Goal: Task Accomplishment & Management: Manage account settings

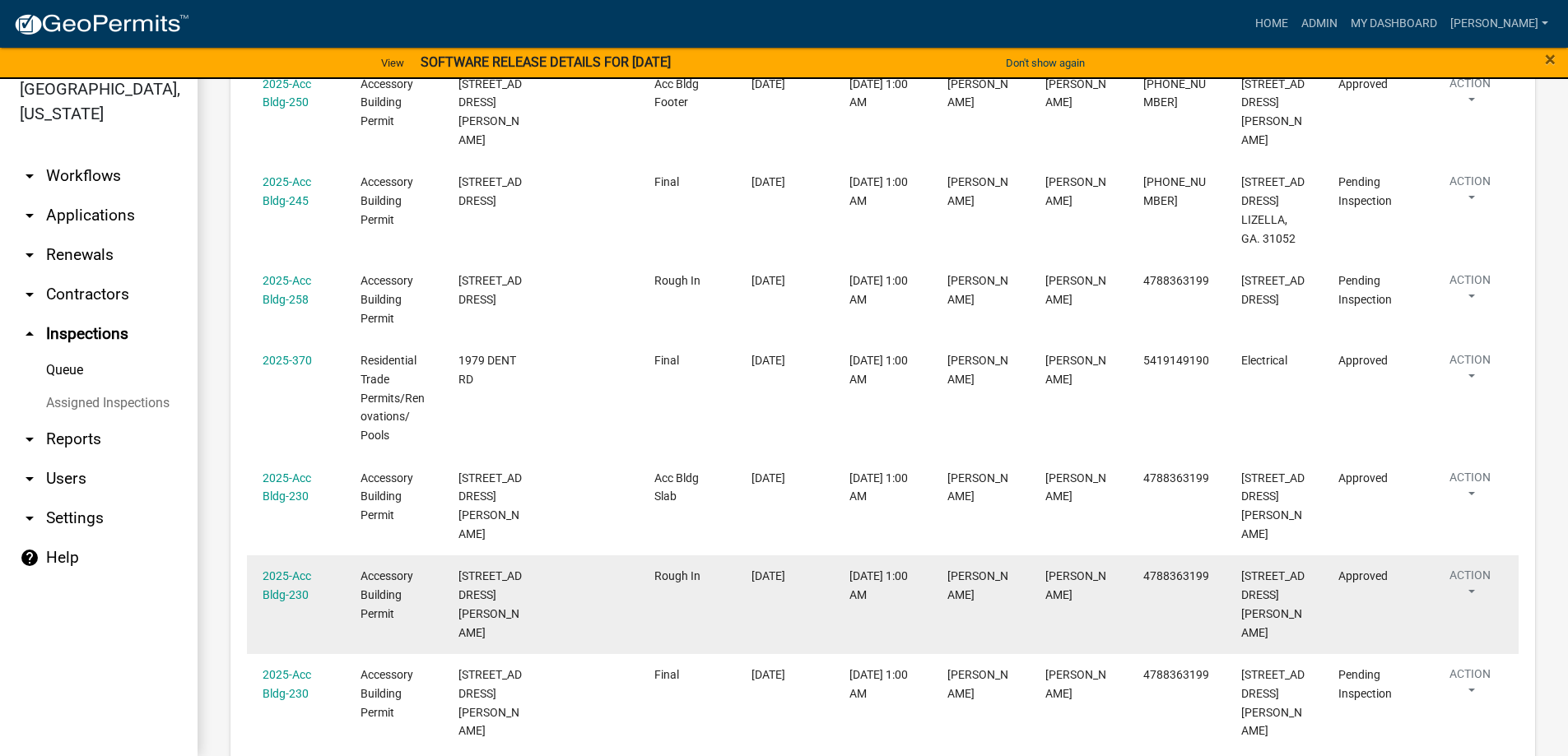
scroll to position [428, 0]
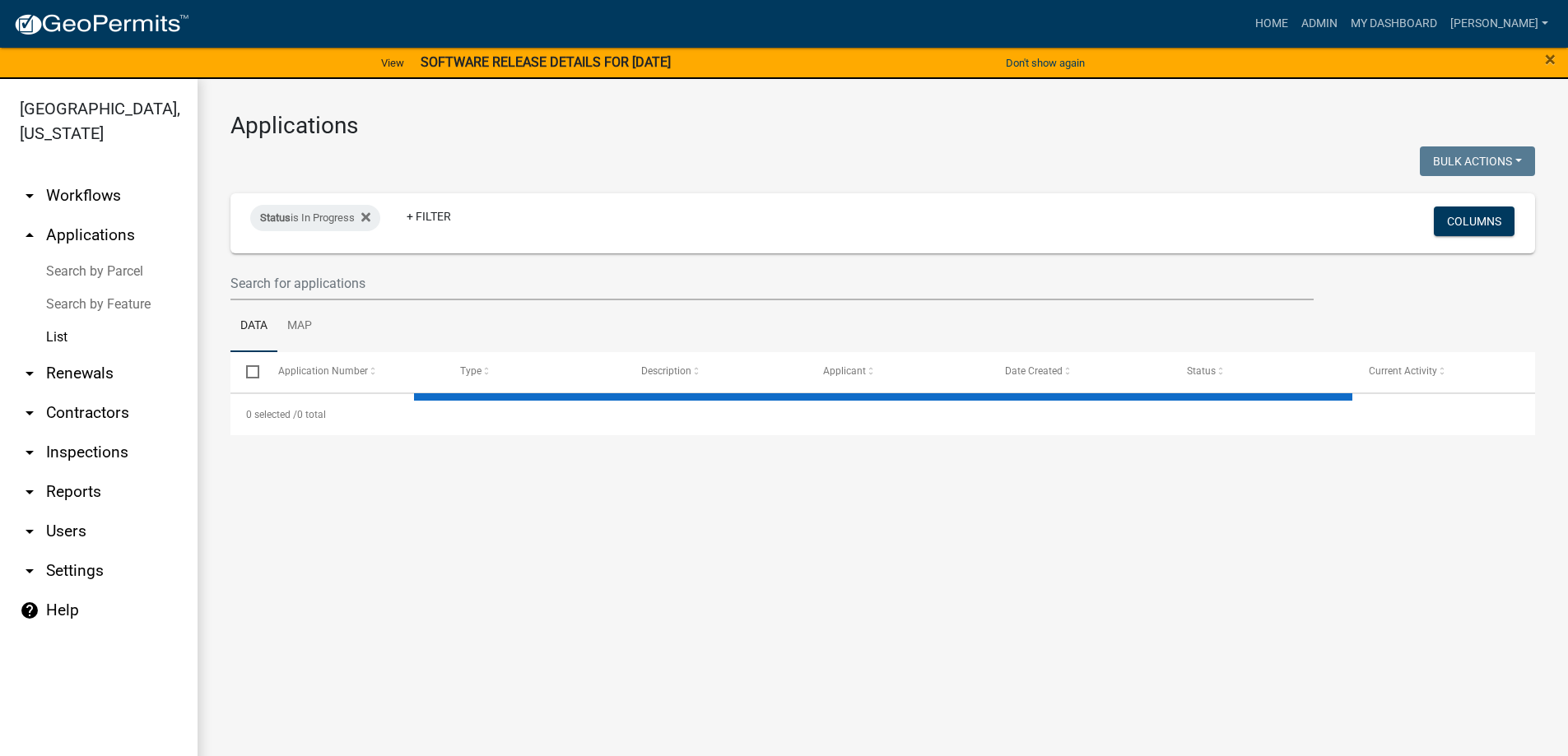
select select "3: 100"
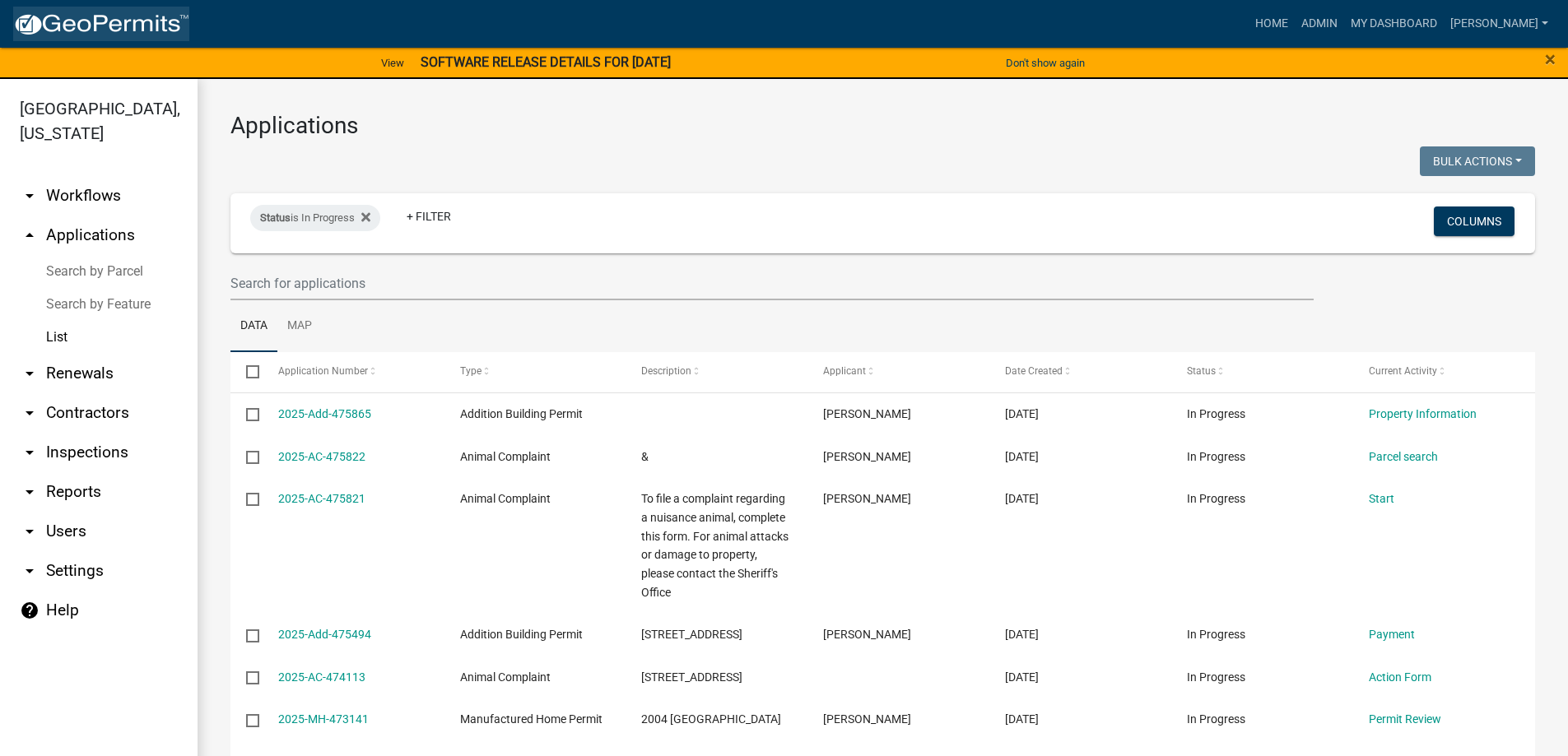
click at [73, 21] on img at bounding box center [101, 24] width 176 height 25
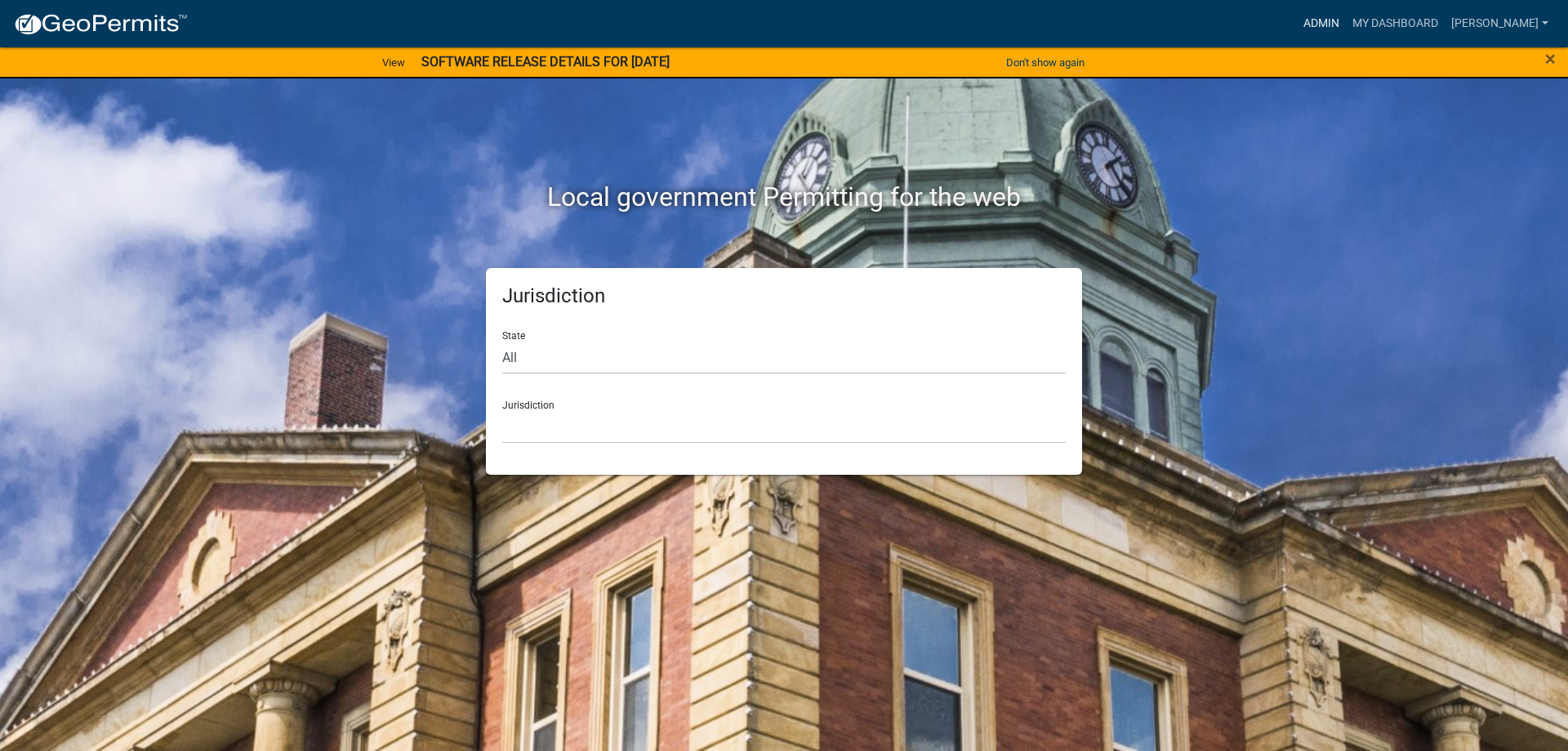
click at [1346, 20] on link "Admin" at bounding box center [1321, 24] width 49 height 31
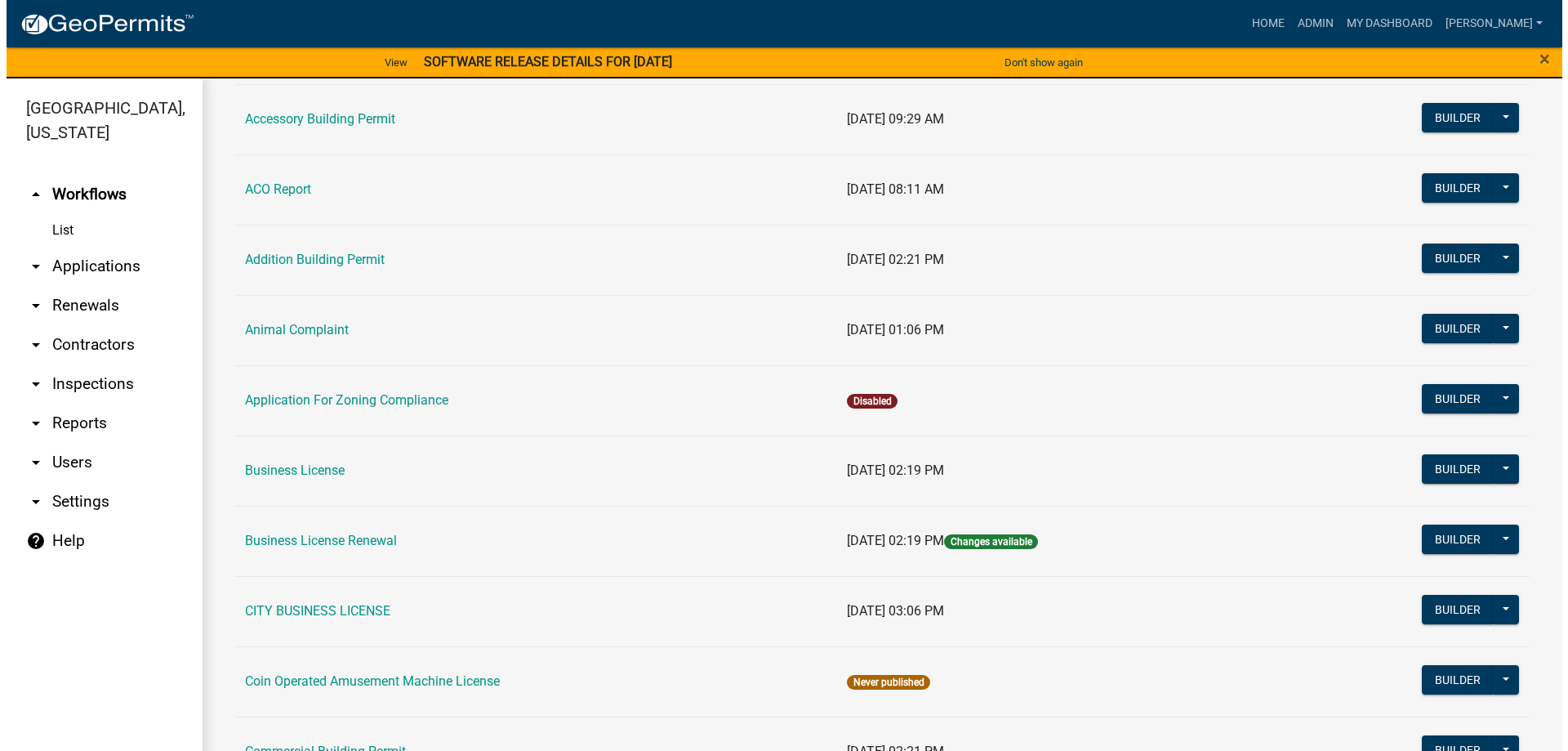
scroll to position [163, 0]
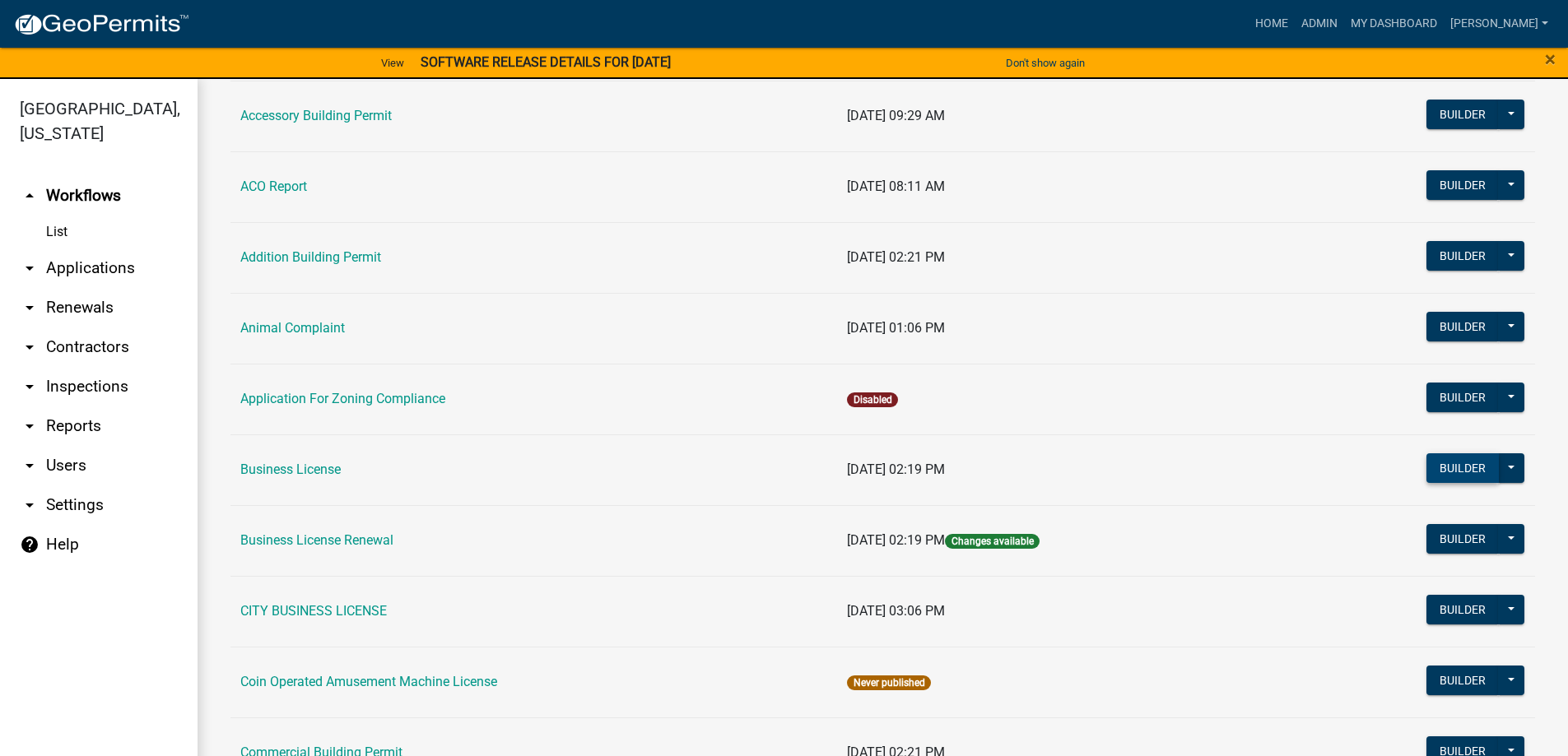
click at [1469, 482] on button "Builder" at bounding box center [1463, 468] width 72 height 30
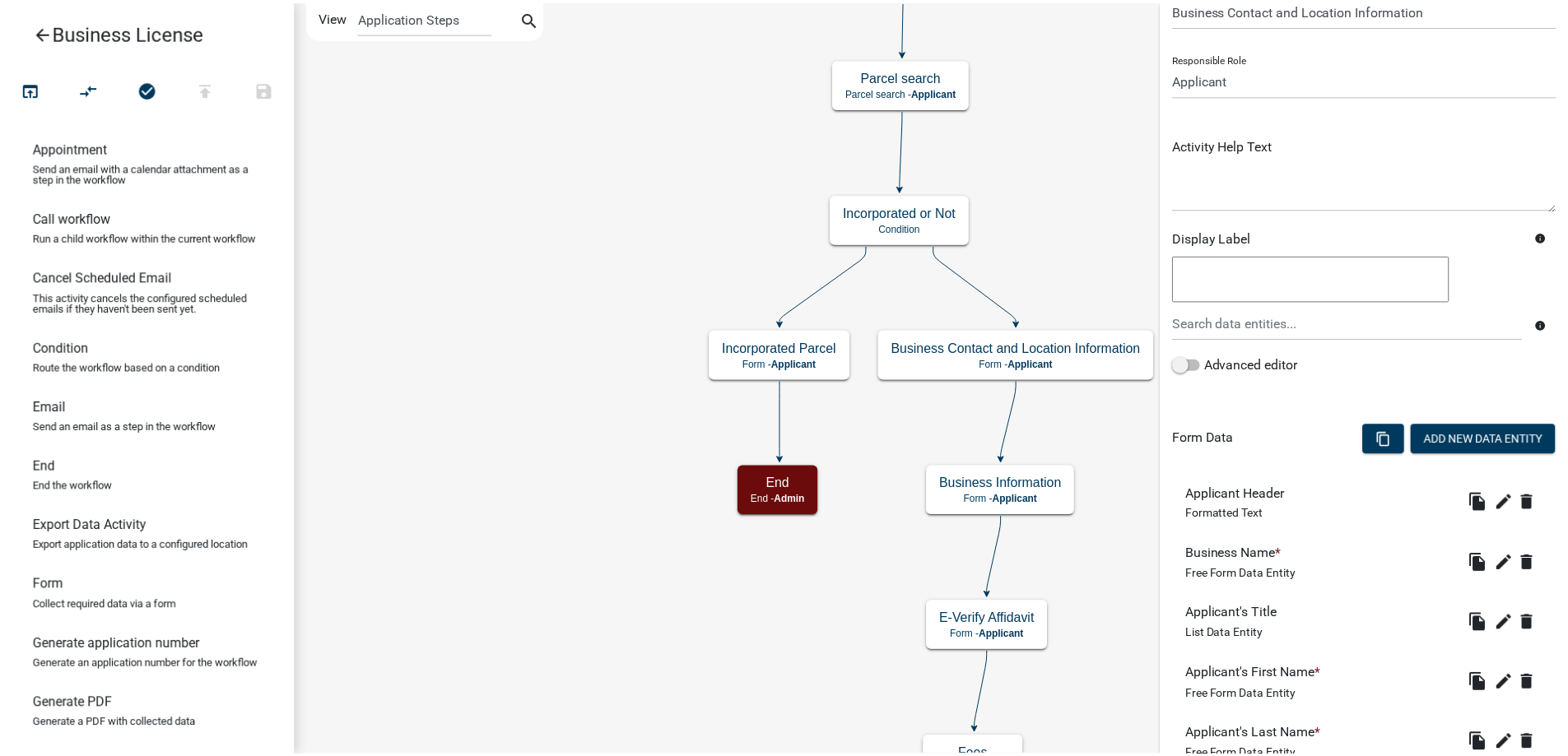
scroll to position [164, 0]
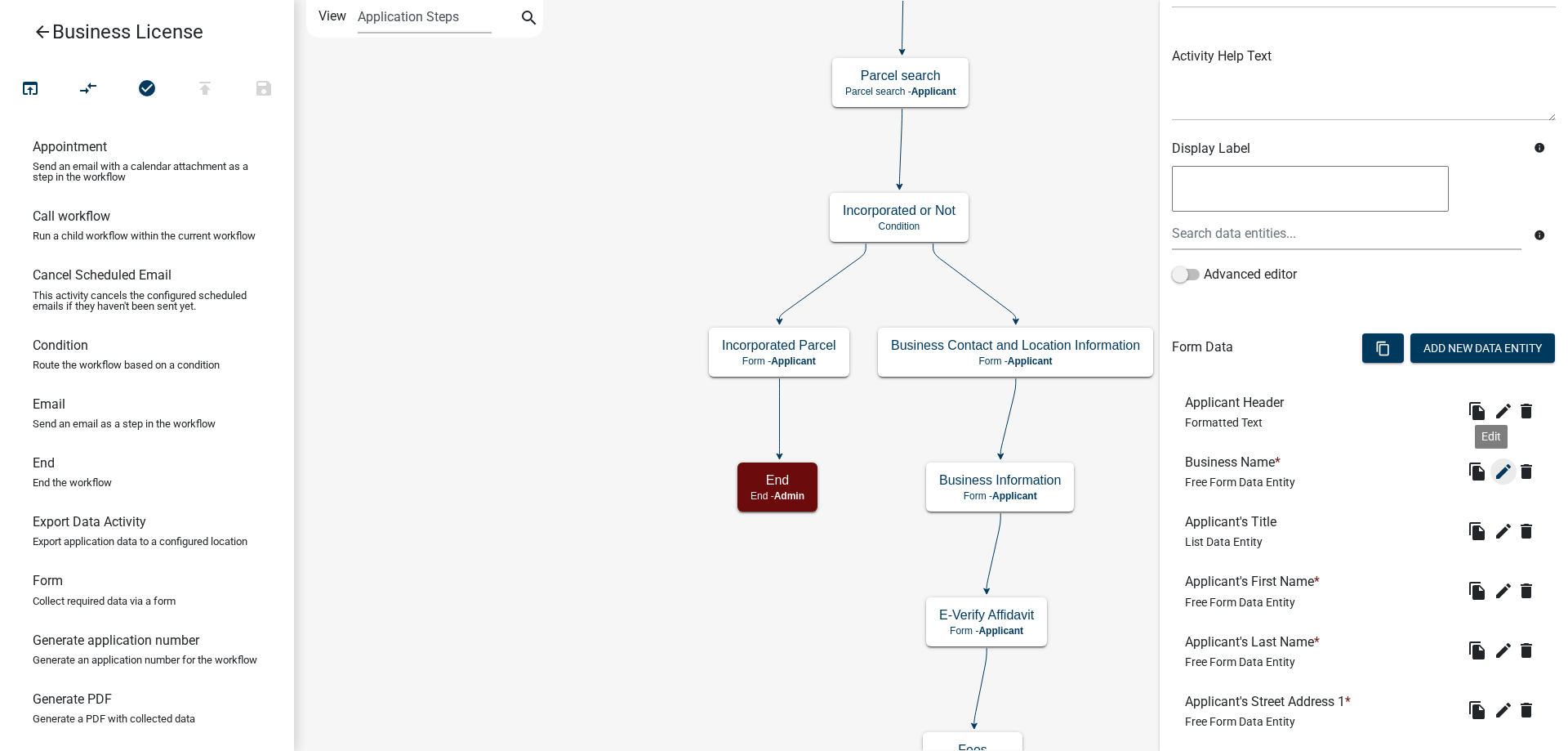
click at [1494, 480] on icon "edit" at bounding box center [1503, 471] width 19 height 19
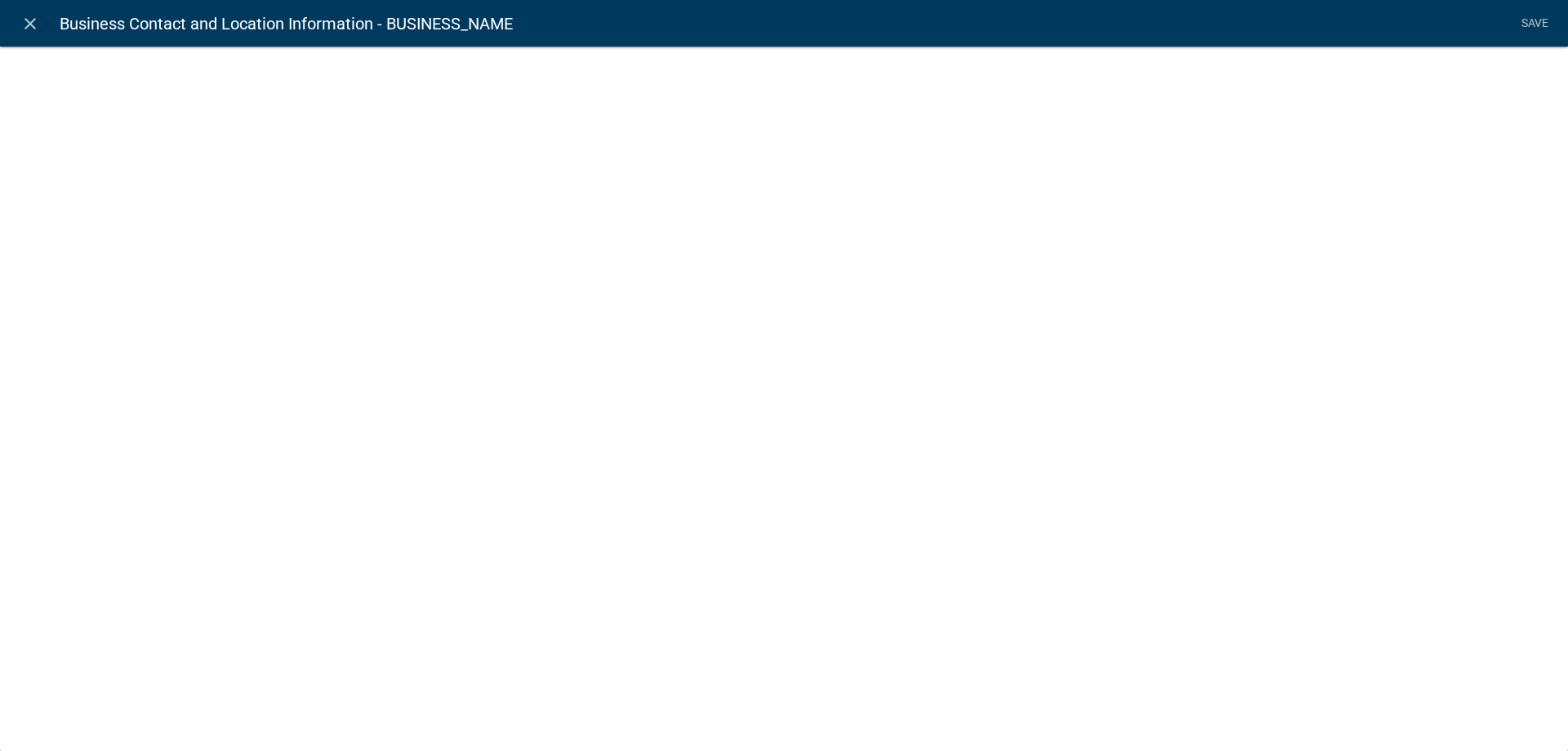
select select
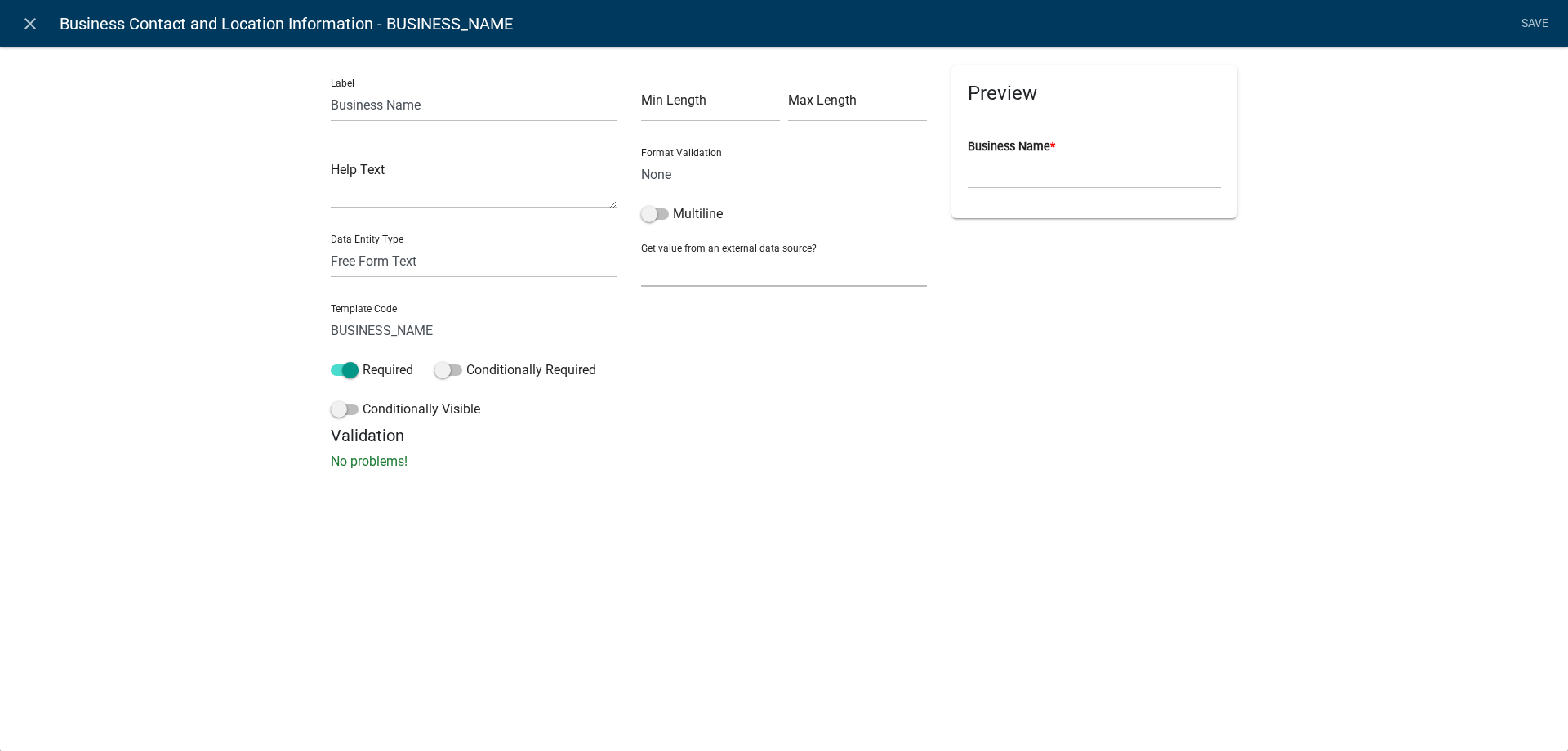
click at [690, 266] on select "None Parcel search Applicant Data" at bounding box center [784, 270] width 286 height 34
drag, startPoint x: 970, startPoint y: 261, endPoint x: 959, endPoint y: 262, distance: 11.0
click at [968, 261] on div "Preview Business Name *" at bounding box center [1094, 245] width 311 height 360
click at [678, 266] on select "None Parcel search Applicant Data" at bounding box center [784, 270] width 286 height 34
click at [740, 246] on div "Get value from an external data source? None Parcel search Applicant Data" at bounding box center [784, 258] width 286 height 56
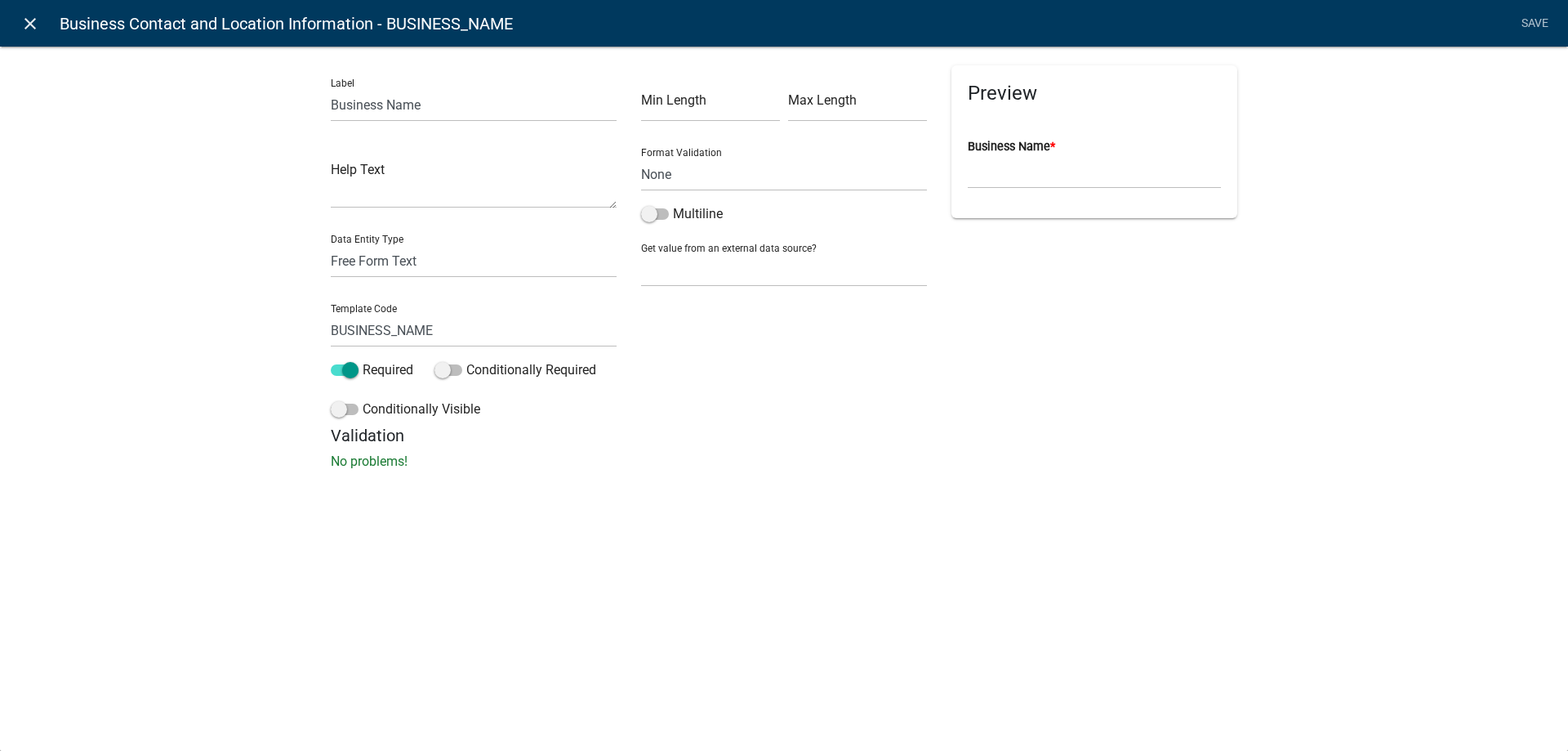
click at [37, 20] on icon "close" at bounding box center [29, 23] width 19 height 19
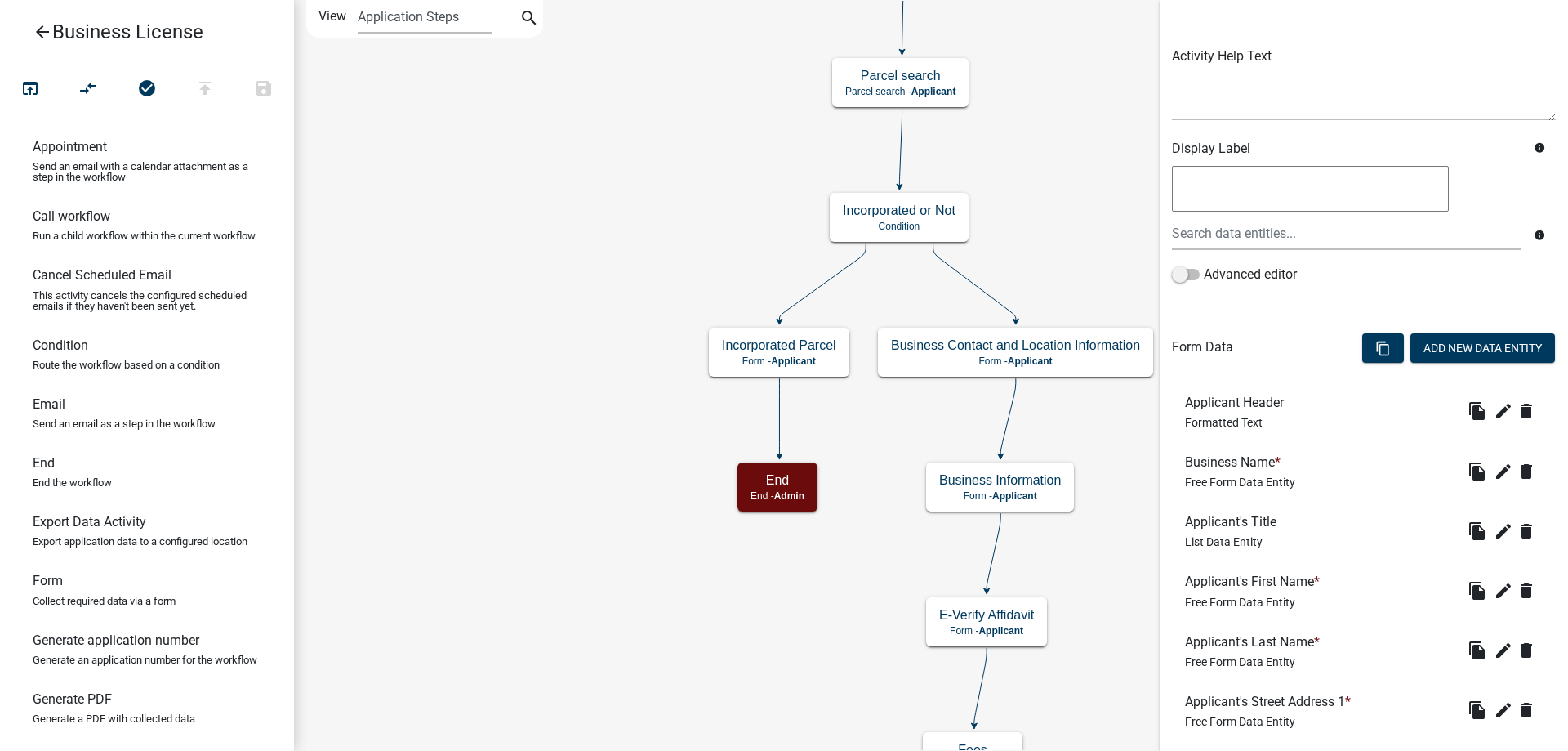
click at [33, 33] on icon "arrow_back" at bounding box center [42, 33] width 19 height 23
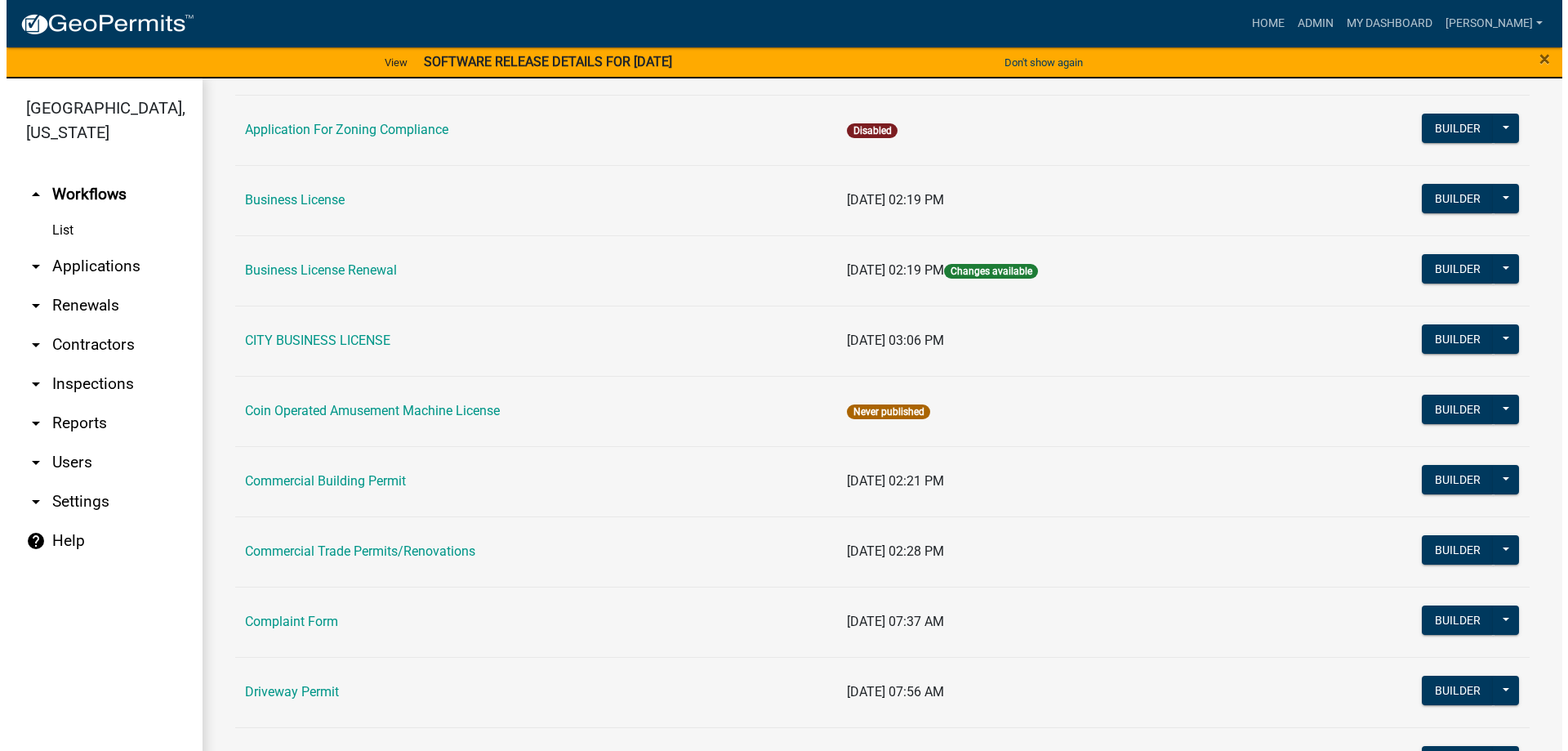
scroll to position [409, 0]
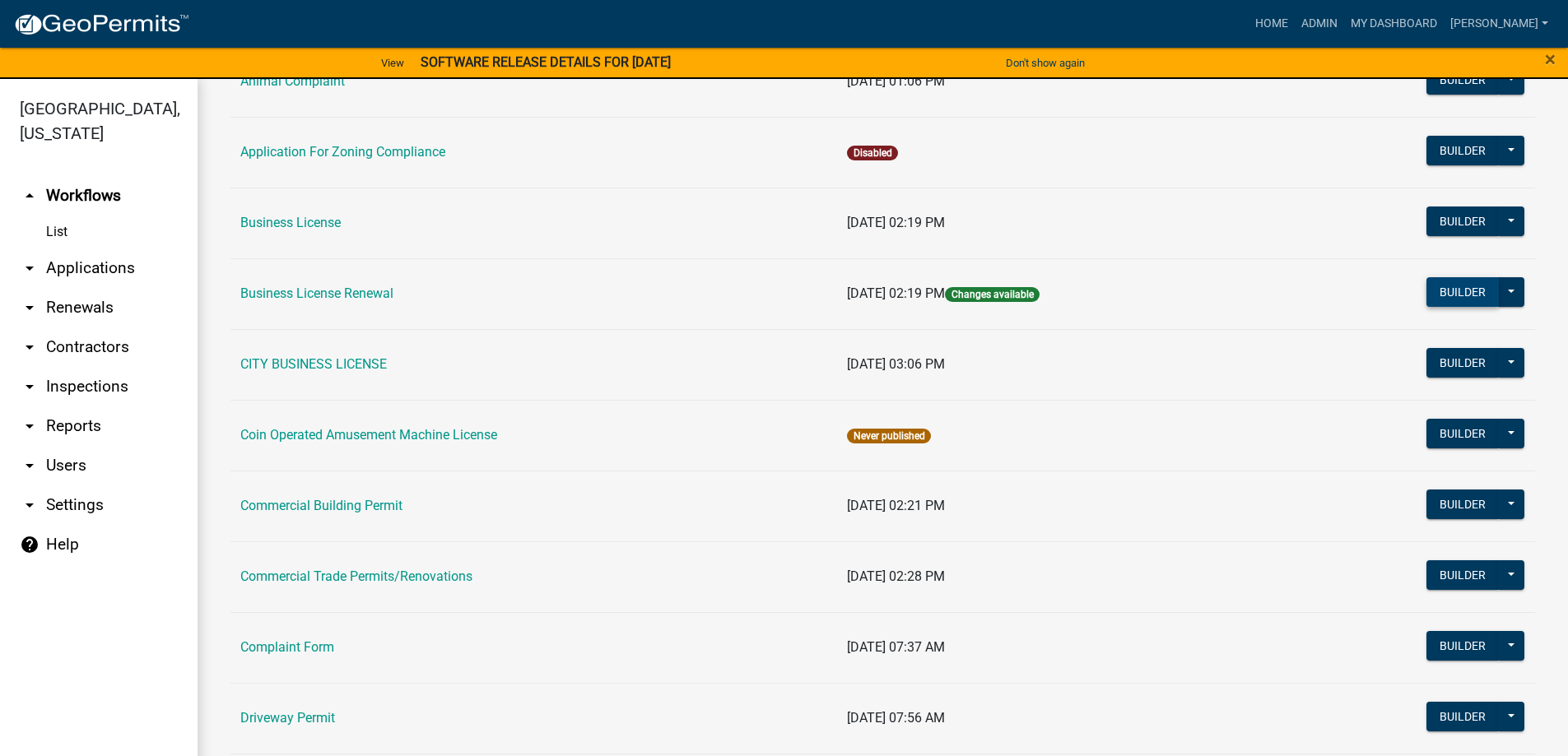
click at [1436, 287] on button "Builder" at bounding box center [1463, 292] width 72 height 30
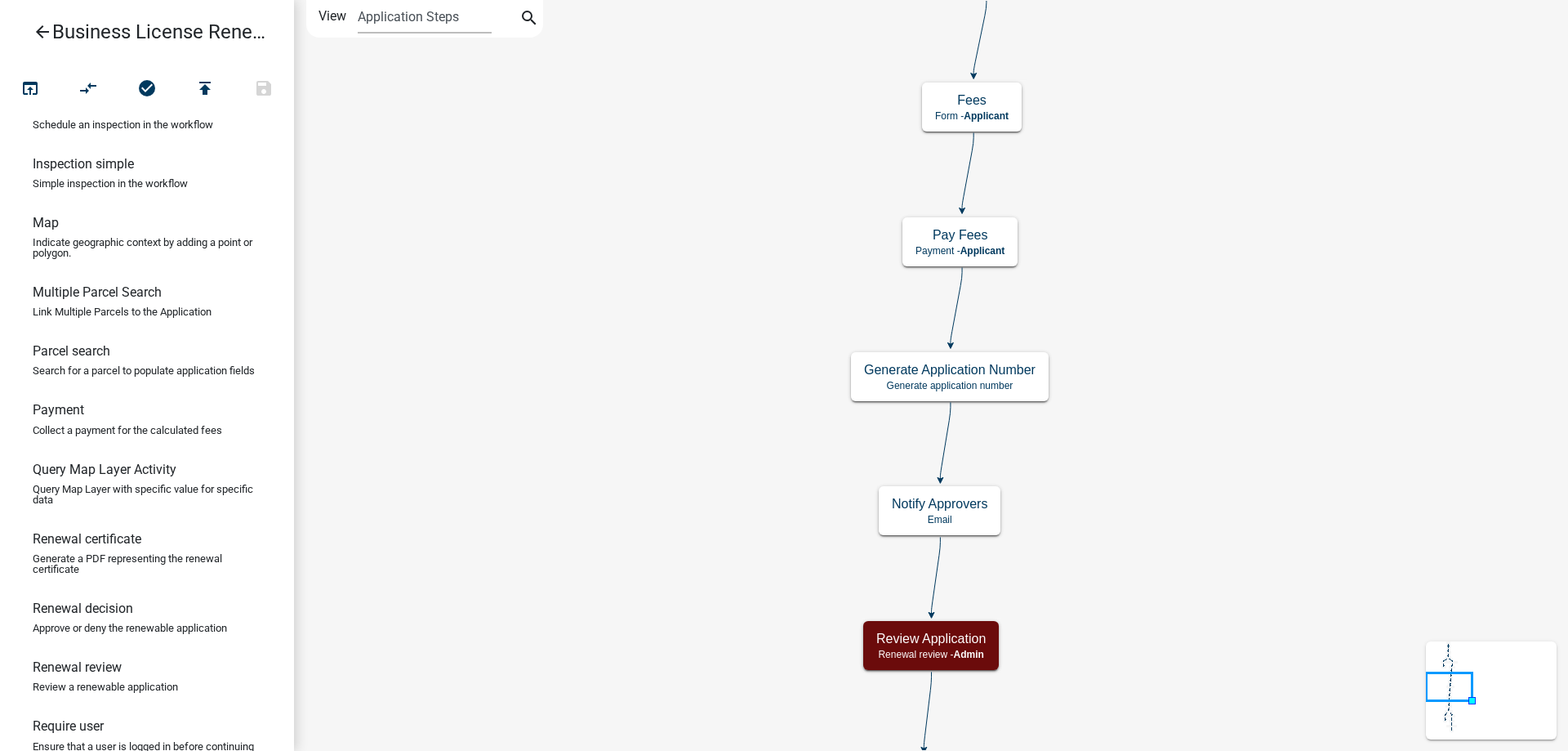
scroll to position [980, 0]
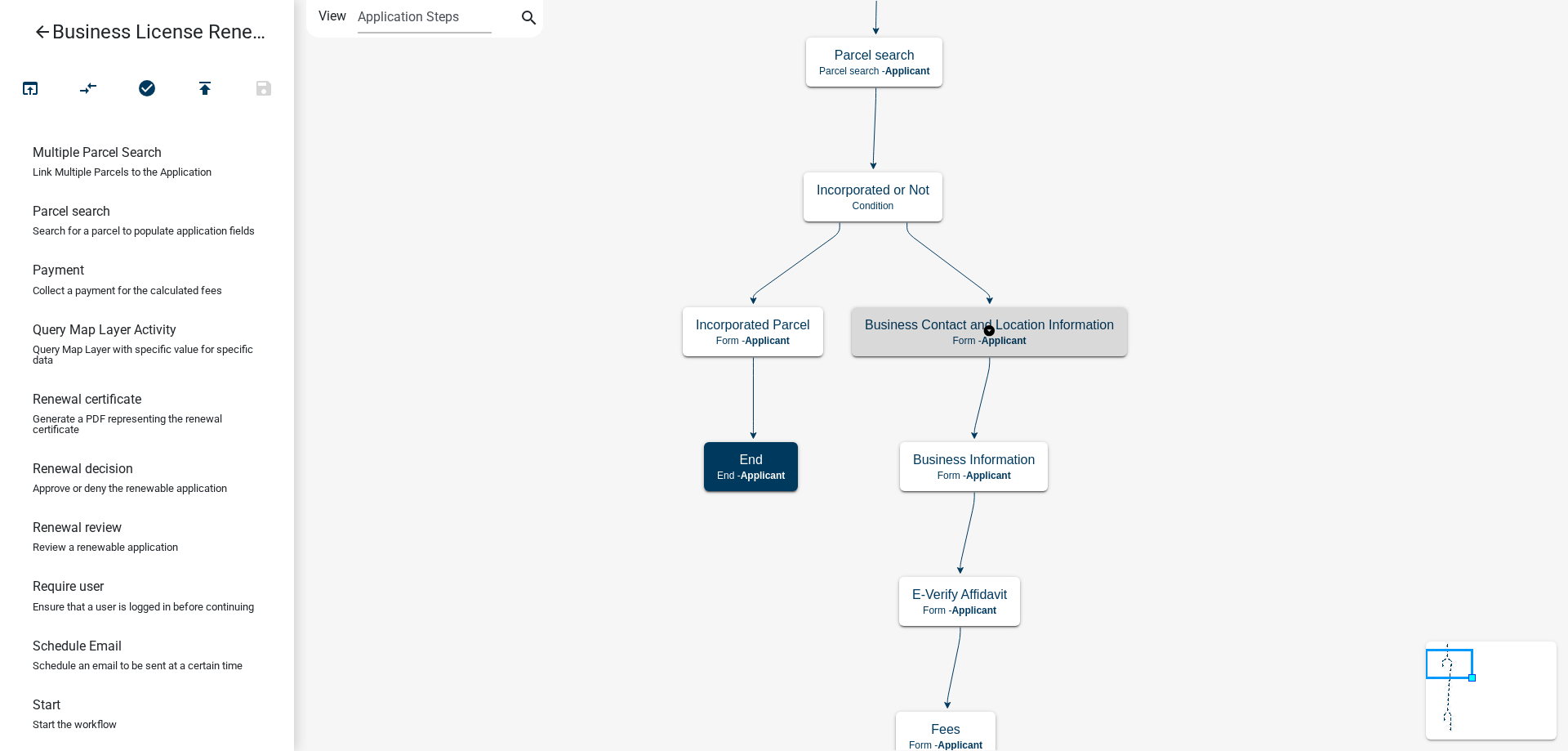
click at [1107, 330] on h5 "Business Contact and Location Information" at bounding box center [990, 325] width 249 height 16
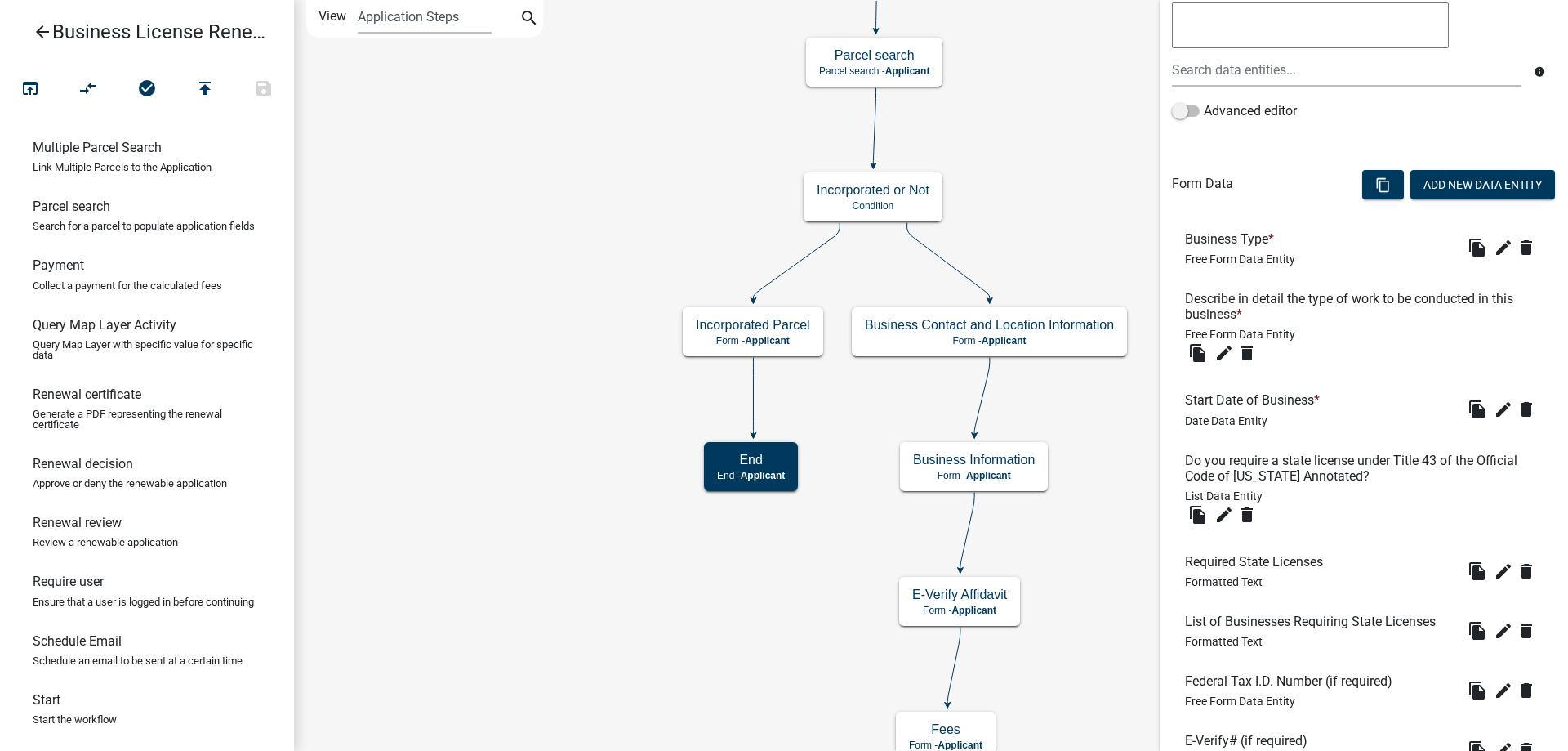
scroll to position [1060, 0]
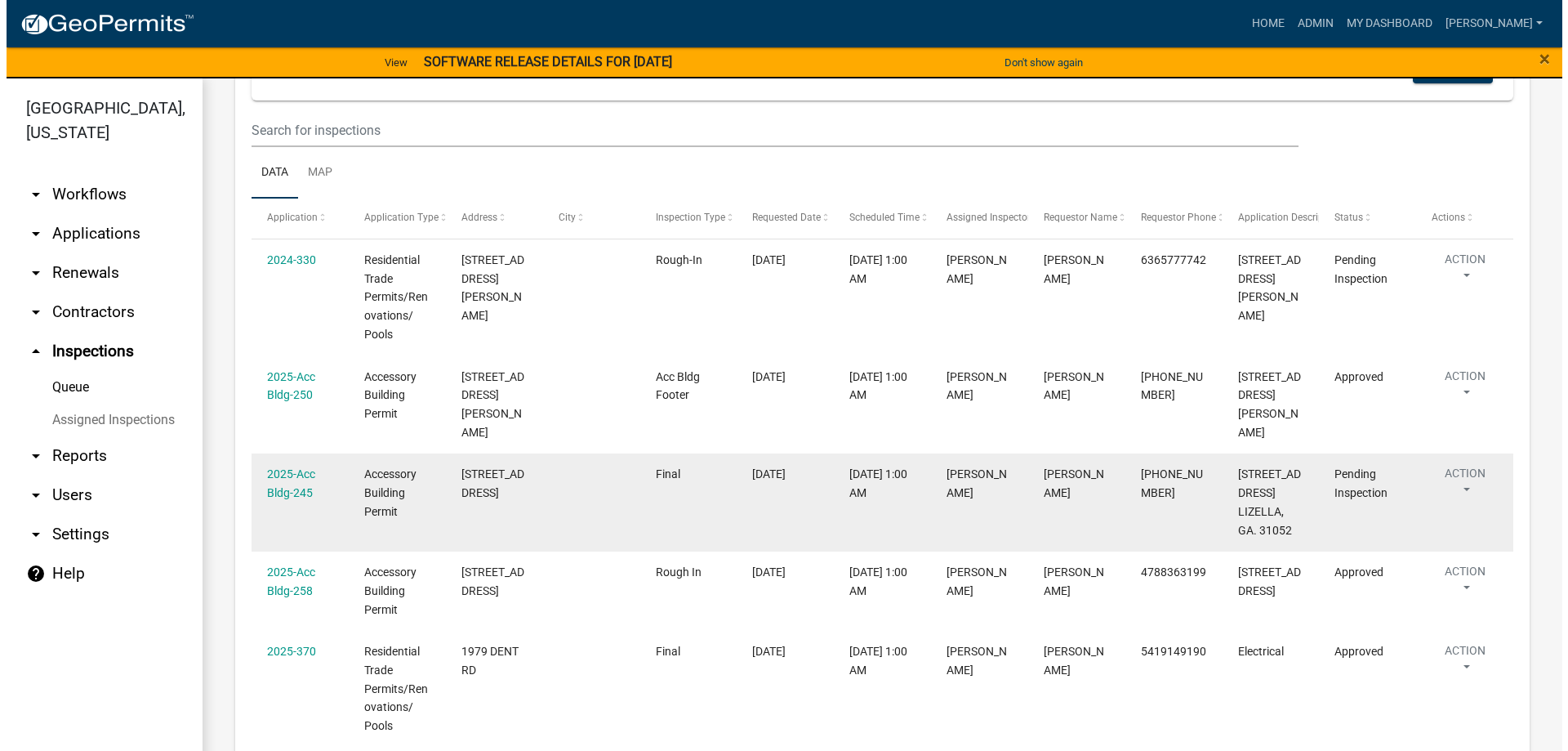
scroll to position [262, 0]
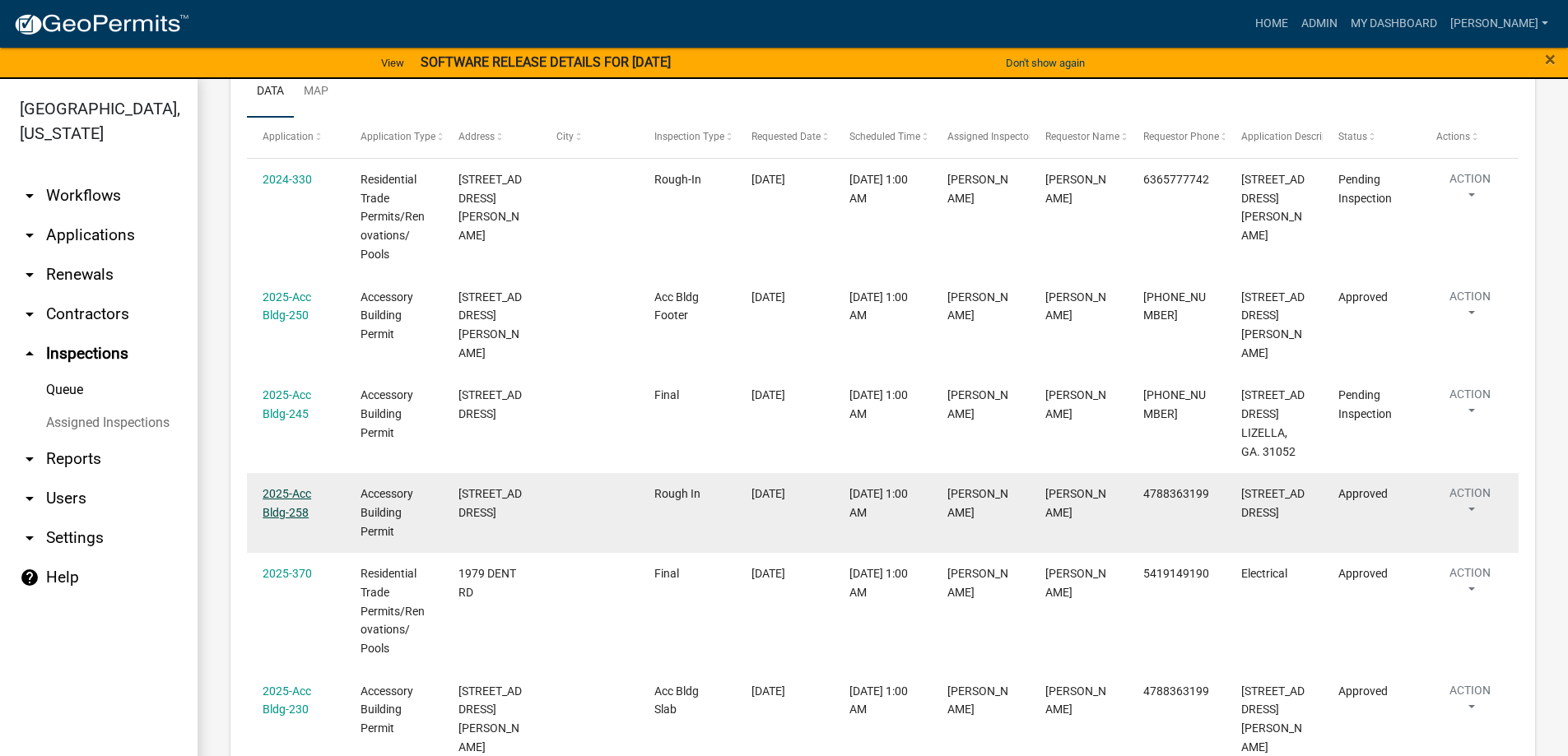
click at [298, 498] on link "2025-Acc Bldg-258" at bounding box center [286, 503] width 49 height 32
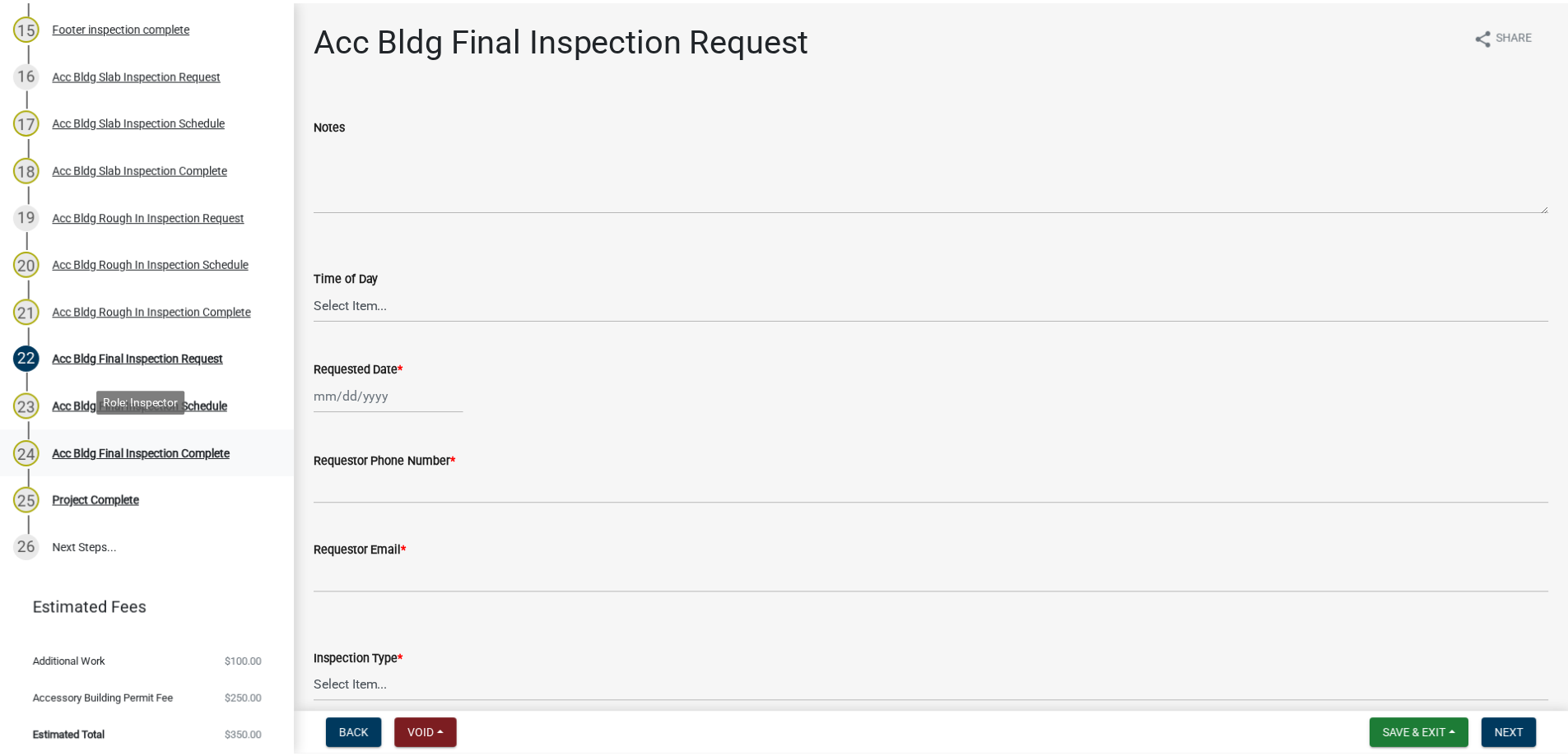
scroll to position [916, 0]
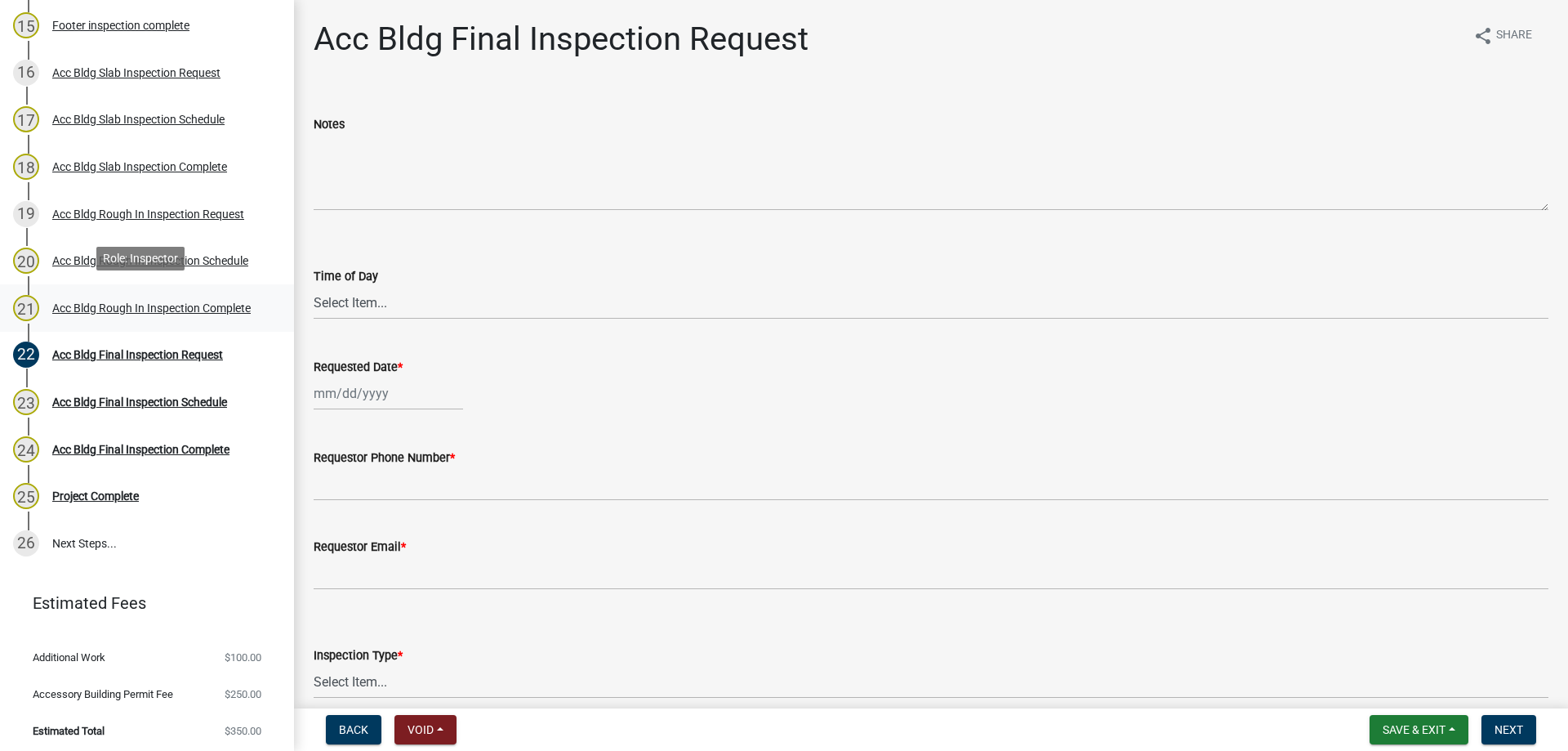
click at [221, 313] on div "21 Acc Bldg Rough In Inspection Complete" at bounding box center [140, 308] width 255 height 27
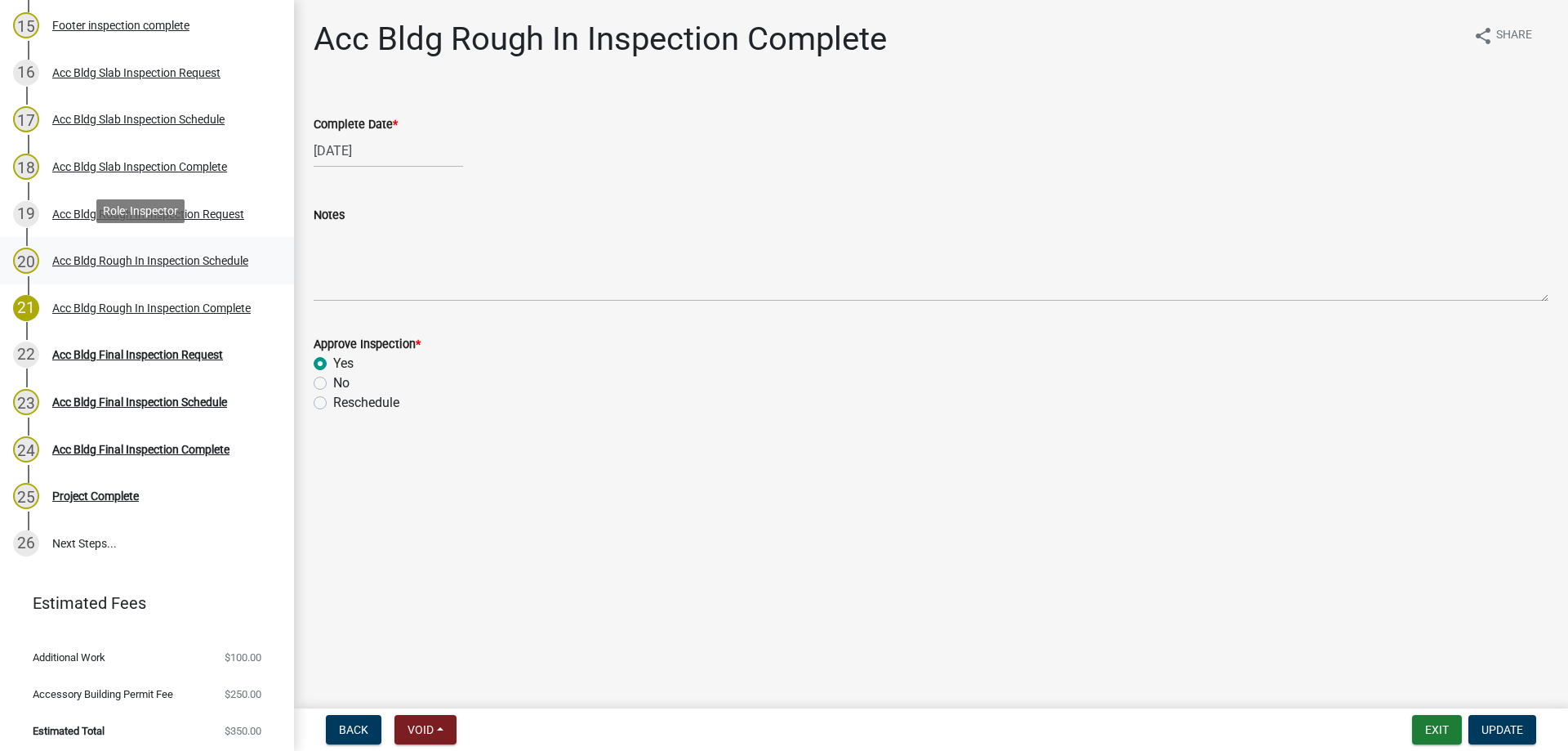
click at [217, 255] on div "Acc Bldg Rough In Inspection Schedule" at bounding box center [150, 260] width 196 height 11
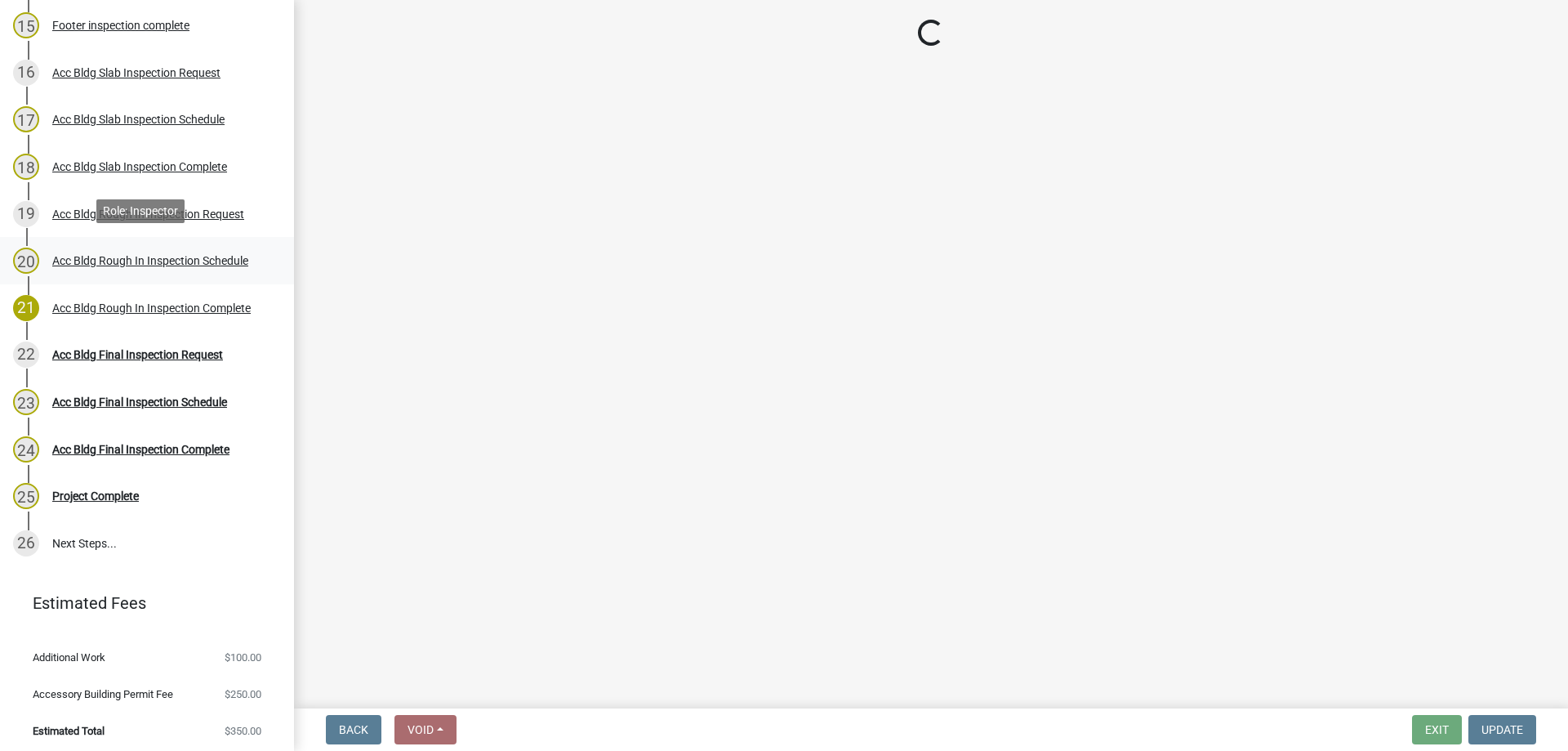
select select "a844a88f-ba44-4800-9e08-05e10520dbf6"
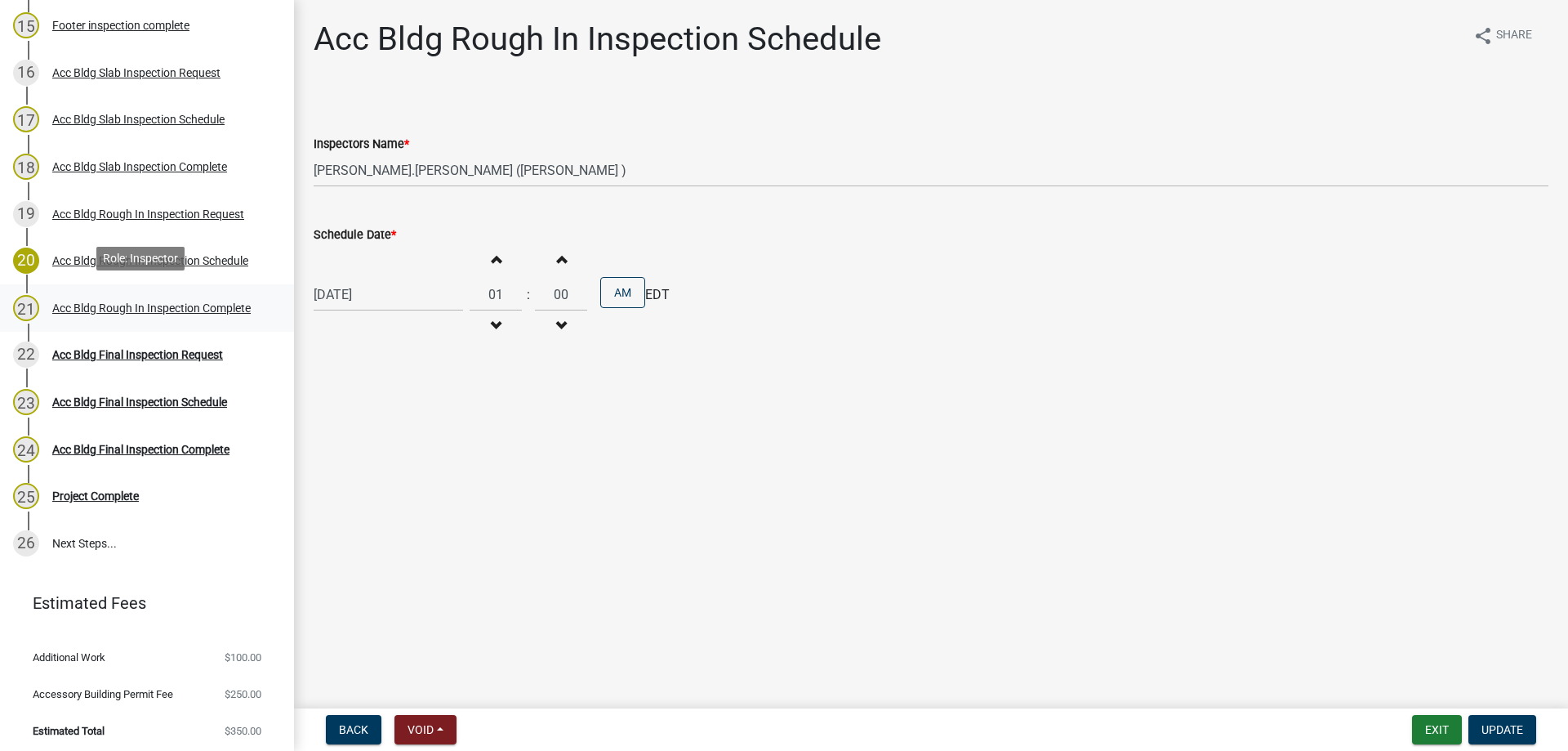
click at [181, 289] on link "21 Acc Bldg Rough In Inspection Complete" at bounding box center [147, 308] width 294 height 48
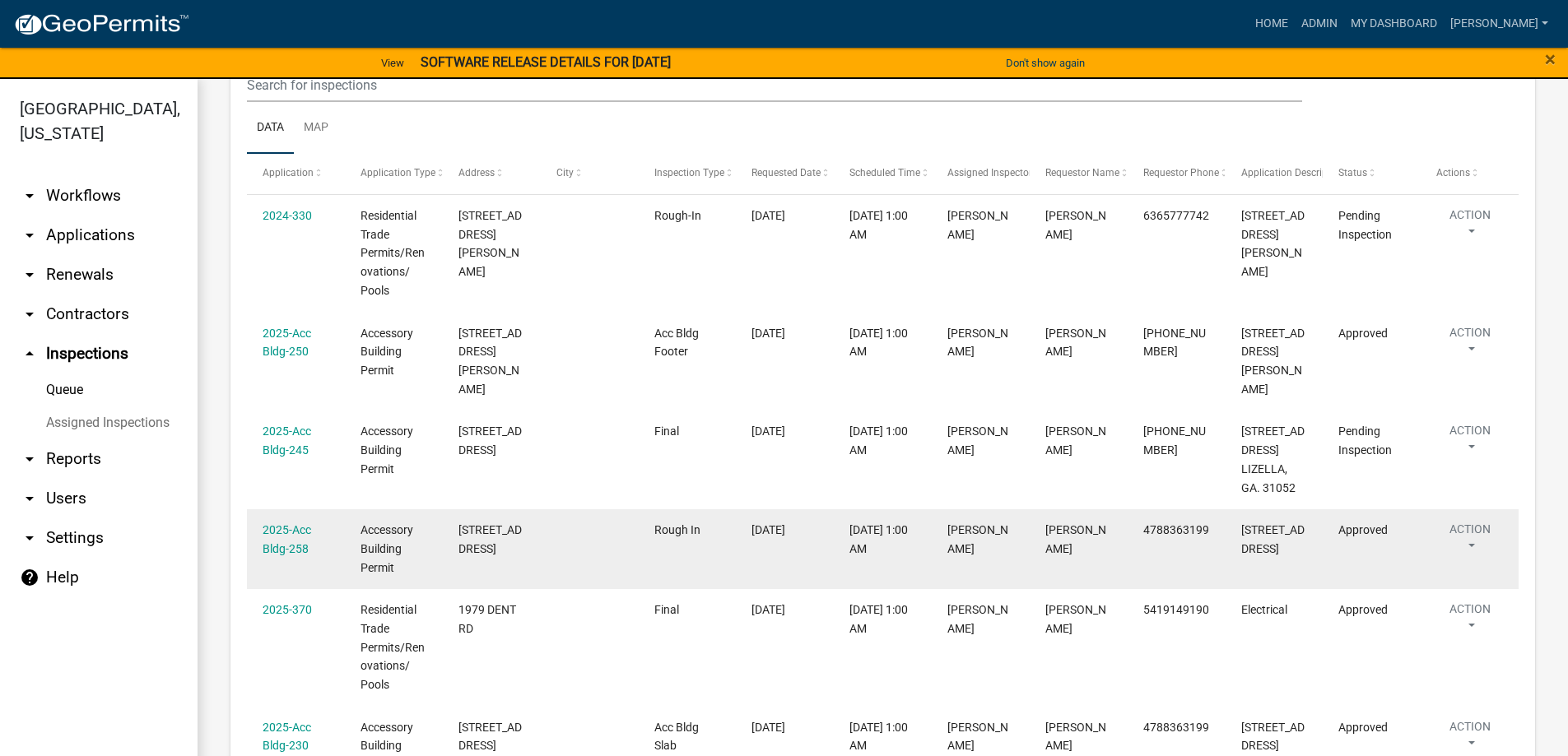
scroll to position [246, 0]
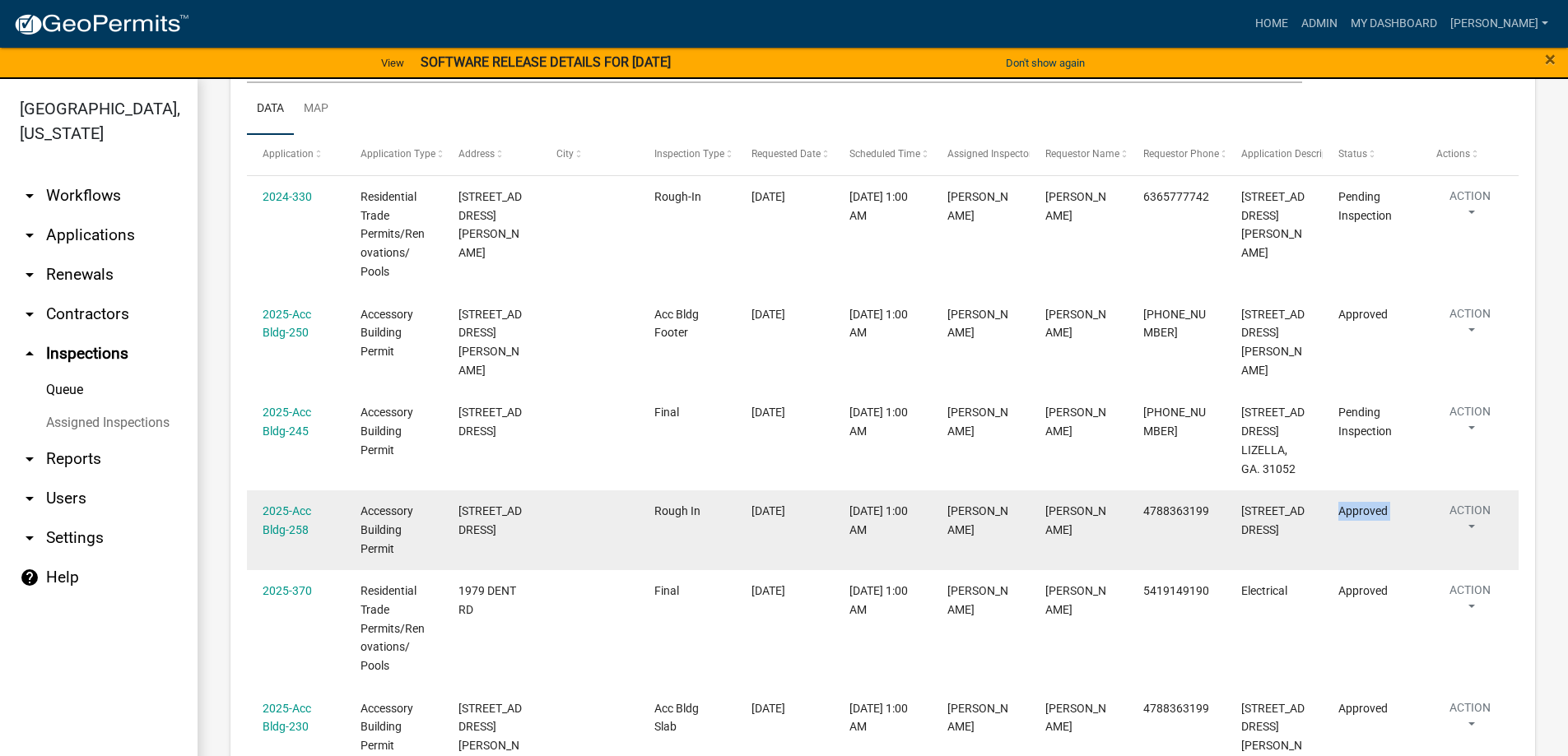
drag, startPoint x: 1335, startPoint y: 510, endPoint x: 1429, endPoint y: 515, distance: 94.1
click at [1429, 515] on div "2025-Acc Bldg-258 Accessory Building Permit 282 HICKORY DR Rough In 09/09/2025 …" at bounding box center [882, 530] width 1272 height 79
click at [1412, 516] on datatable-body-cell "Approved" at bounding box center [1371, 530] width 98 height 79
click at [283, 510] on link "2025-Acc Bldg-258" at bounding box center [286, 520] width 49 height 32
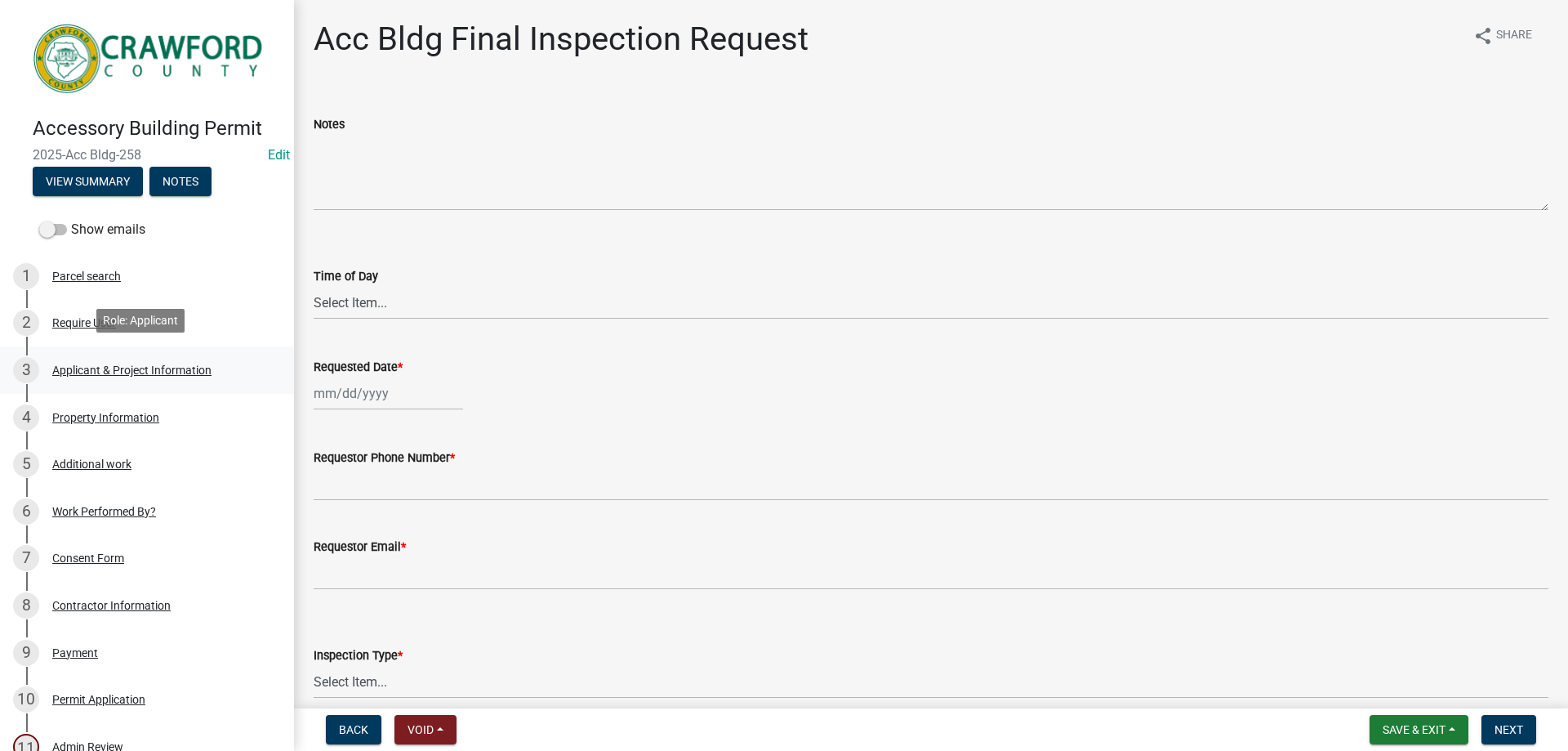
click at [100, 380] on link "3 Applicant & Project Information" at bounding box center [147, 370] width 294 height 48
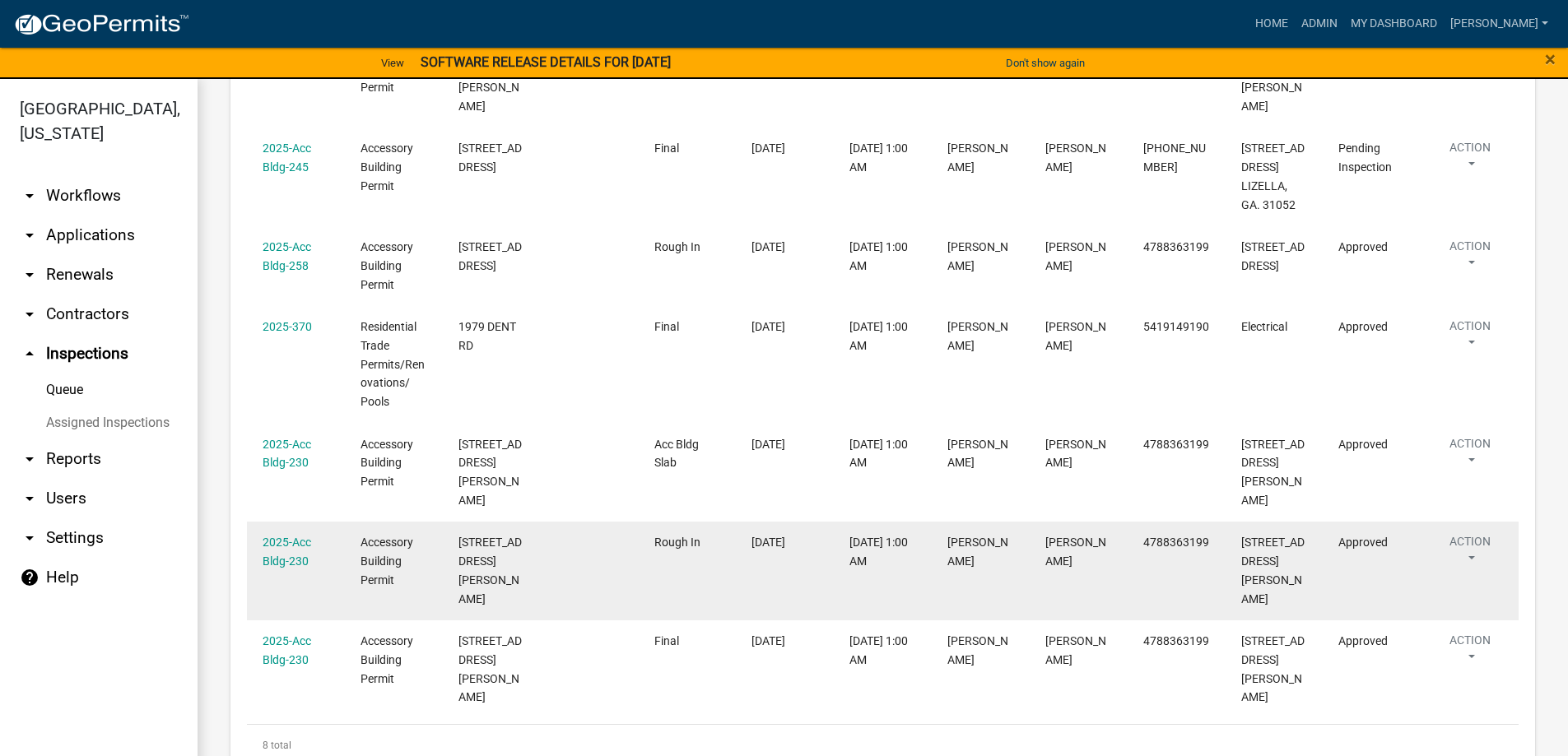
scroll to position [346, 0]
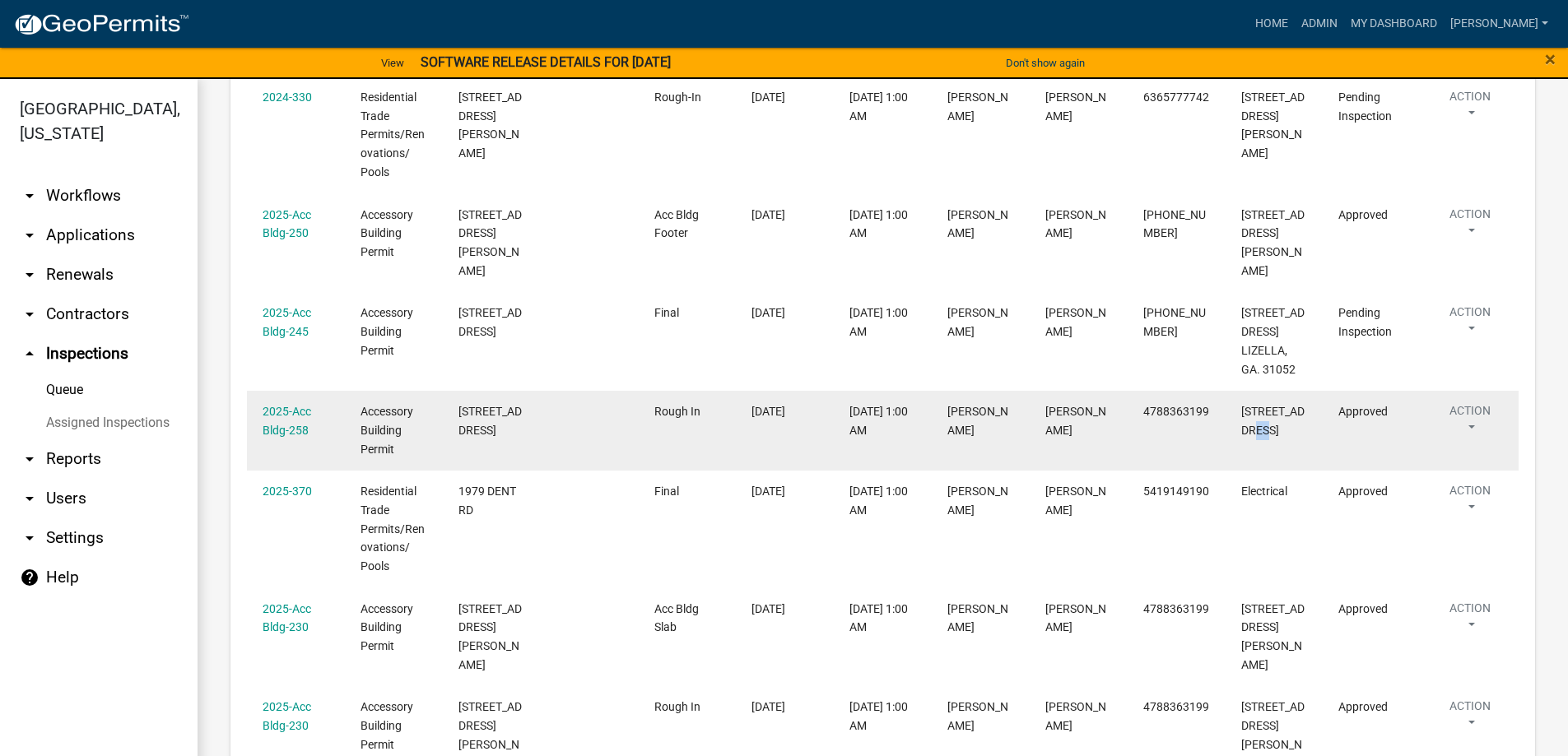
drag, startPoint x: 1290, startPoint y: 450, endPoint x: 1228, endPoint y: 441, distance: 62.6
click at [1228, 441] on datatable-body-cell "[STREET_ADDRESS]" at bounding box center [1273, 430] width 98 height 79
click at [1438, 429] on button "Action" at bounding box center [1469, 423] width 67 height 42
click at [1405, 427] on datatable-body-cell "Approved" at bounding box center [1371, 430] width 98 height 79
drag, startPoint x: 987, startPoint y: 464, endPoint x: 850, endPoint y: 420, distance: 143.9
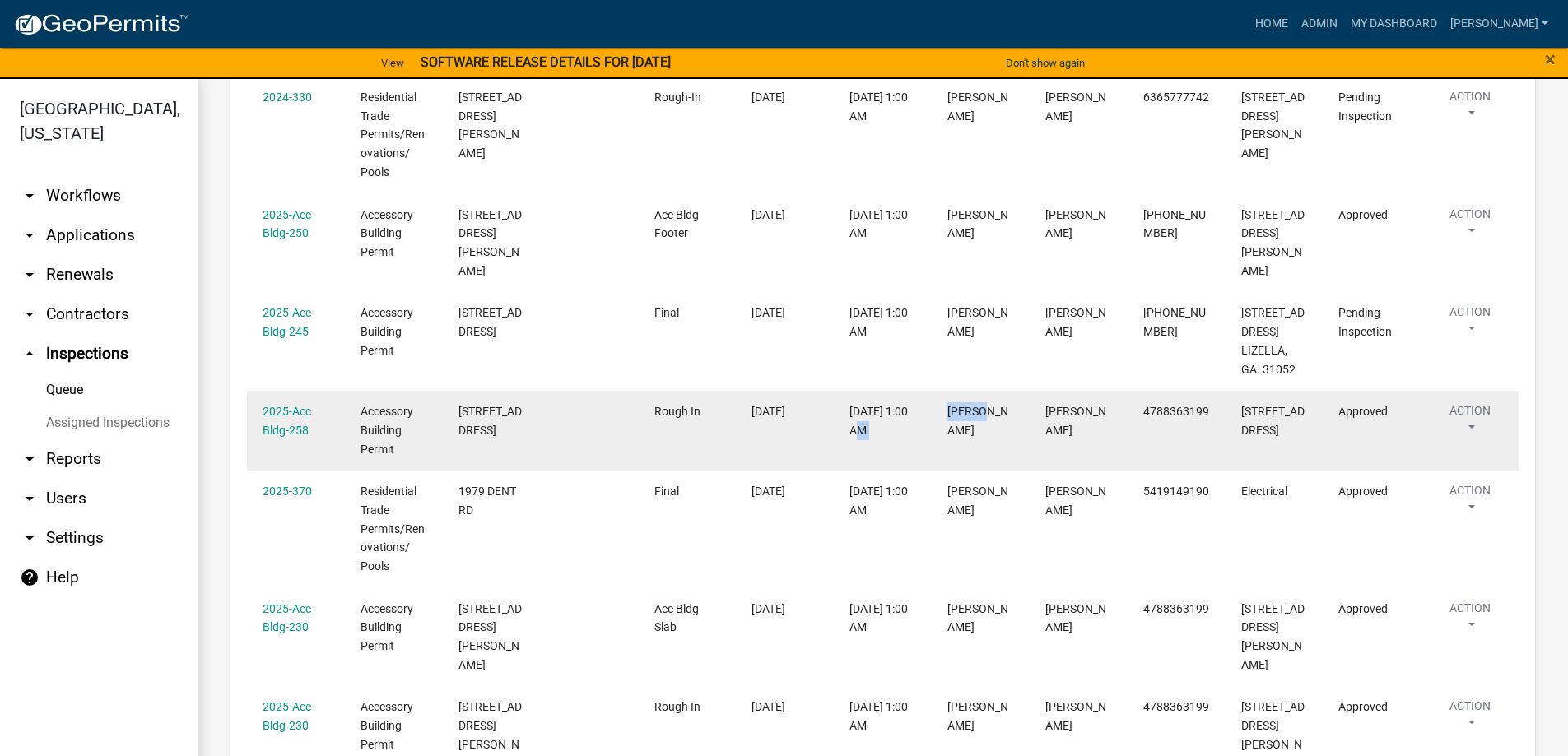
click at [845, 426] on div "2025-Acc Bldg-258 Accessory Building Permit 282 HICKORY DR Rough In 09/09/2025 …" at bounding box center [882, 430] width 1272 height 79
click at [850, 420] on div "09/09/2025, 1:00 AM" at bounding box center [882, 421] width 66 height 38
drag, startPoint x: 848, startPoint y: 397, endPoint x: 1044, endPoint y: 428, distance: 198.4
click at [1044, 428] on div "2025-Acc Bldg-258 Accessory Building Permit 282 HICKORY DR Rough In 09/09/2025 …" at bounding box center [882, 430] width 1272 height 79
drag, startPoint x: 665, startPoint y: 409, endPoint x: 781, endPoint y: 415, distance: 116.2
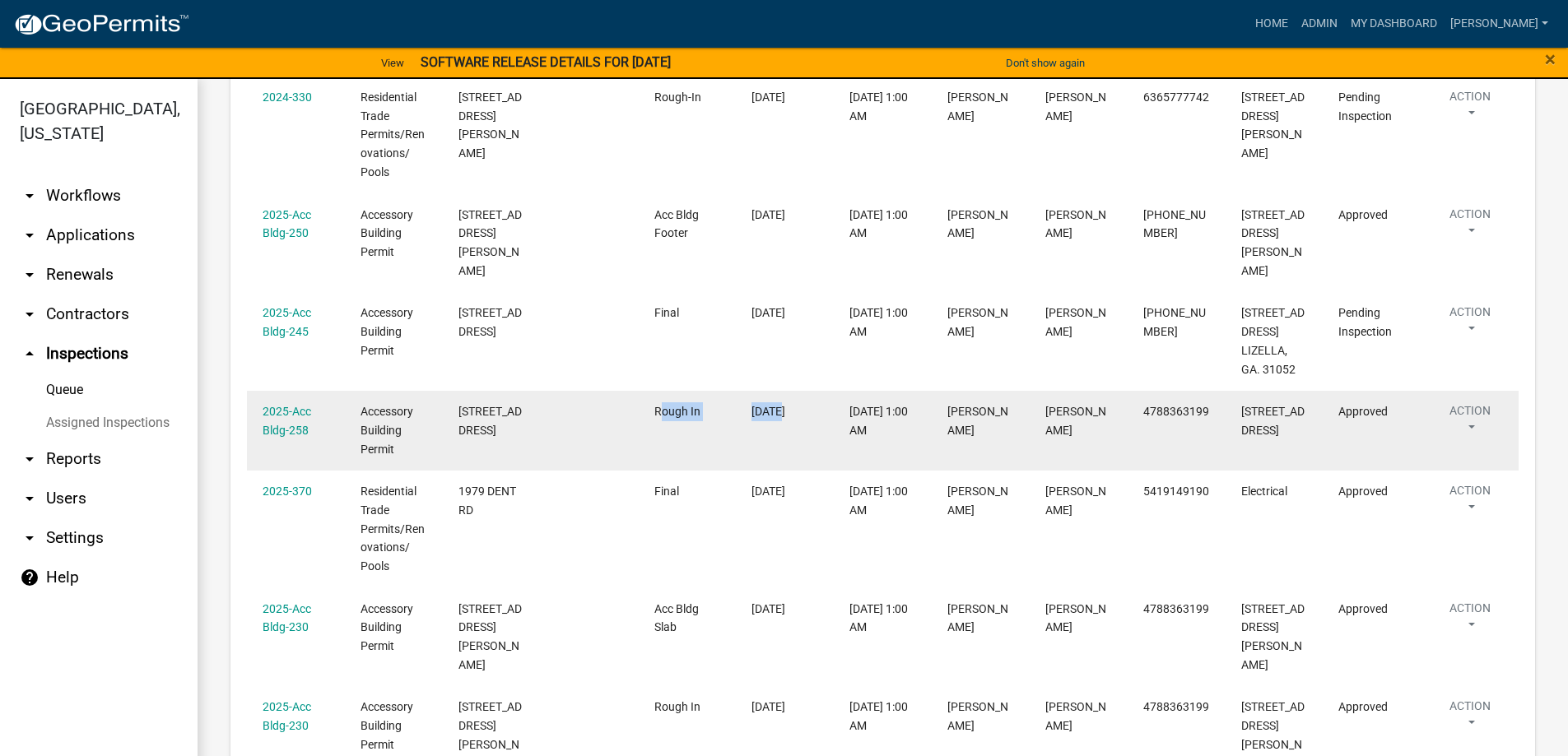
click at [781, 415] on div "2025-Acc Bldg-258 Accessory Building Permit 282 HICKORY DR Rough In 09/09/2025 …" at bounding box center [882, 430] width 1272 height 79
drag, startPoint x: 615, startPoint y: 399, endPoint x: 814, endPoint y: 410, distance: 199.3
click at [814, 410] on div "2025-Acc Bldg-258 Accessory Building Permit 282 HICKORY DR Rough In 09/09/2025 …" at bounding box center [882, 430] width 1272 height 79
drag, startPoint x: 662, startPoint y: 408, endPoint x: 713, endPoint y: 413, distance: 51.2
click at [725, 408] on datatable-body-cell "Rough In" at bounding box center [687, 430] width 98 height 79
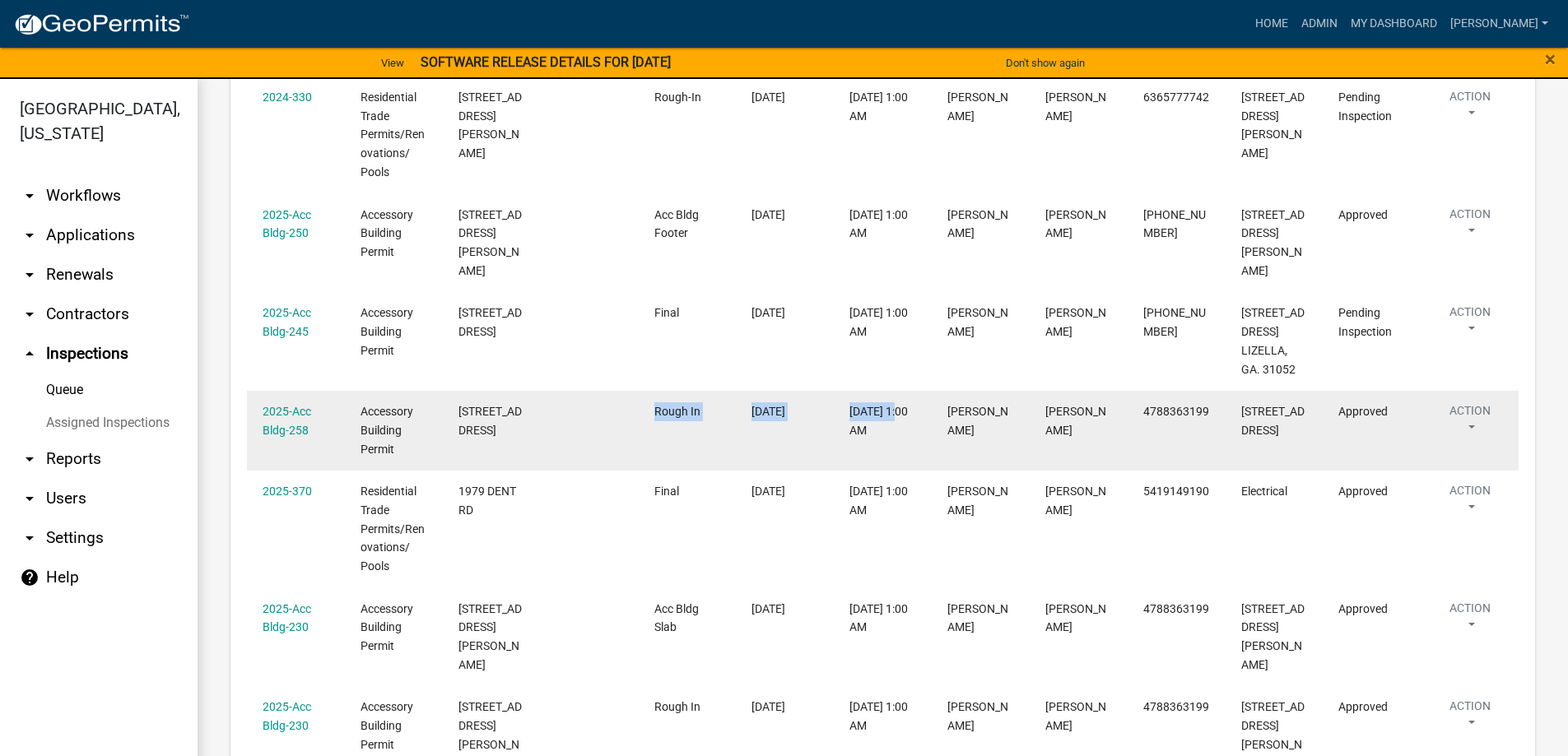
drag, startPoint x: 644, startPoint y: 404, endPoint x: 903, endPoint y: 413, distance: 259.2
click at [903, 413] on div "2025-Acc Bldg-258 Accessory Building Permit 282 HICKORY DR Rough In 09/09/2025 …" at bounding box center [882, 430] width 1272 height 79
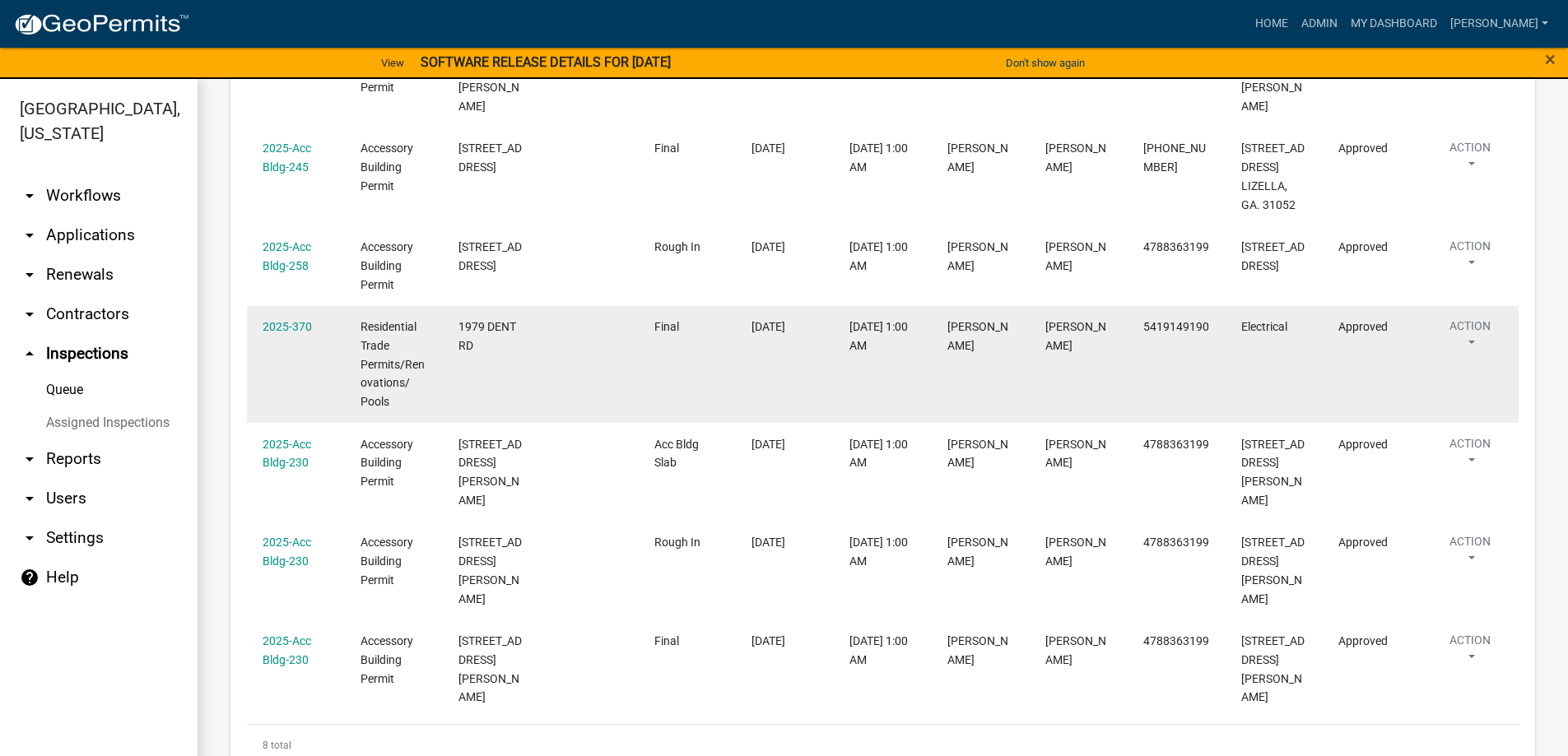
scroll to position [182, 0]
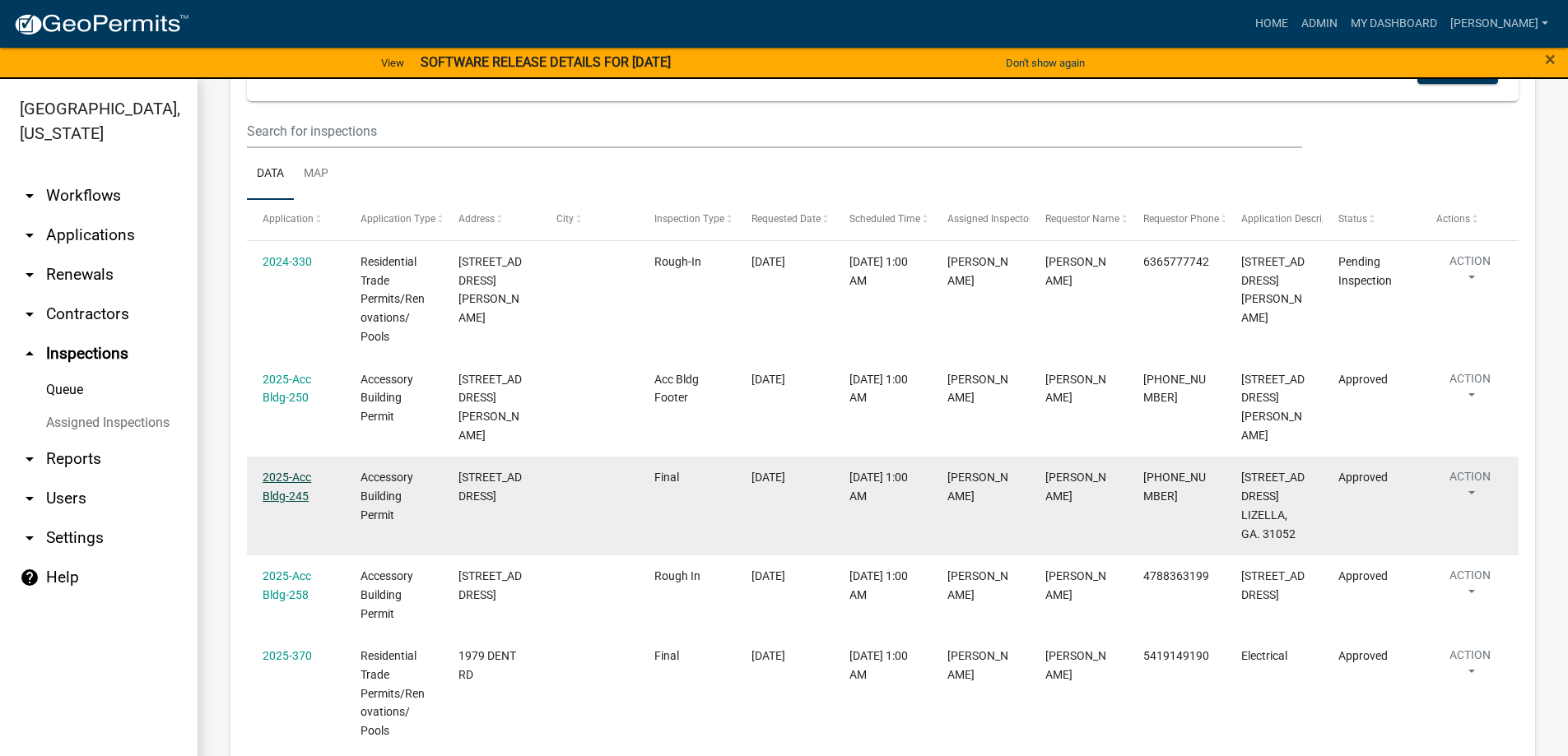
click at [297, 471] on link "2025-Acc Bldg-245" at bounding box center [286, 486] width 49 height 32
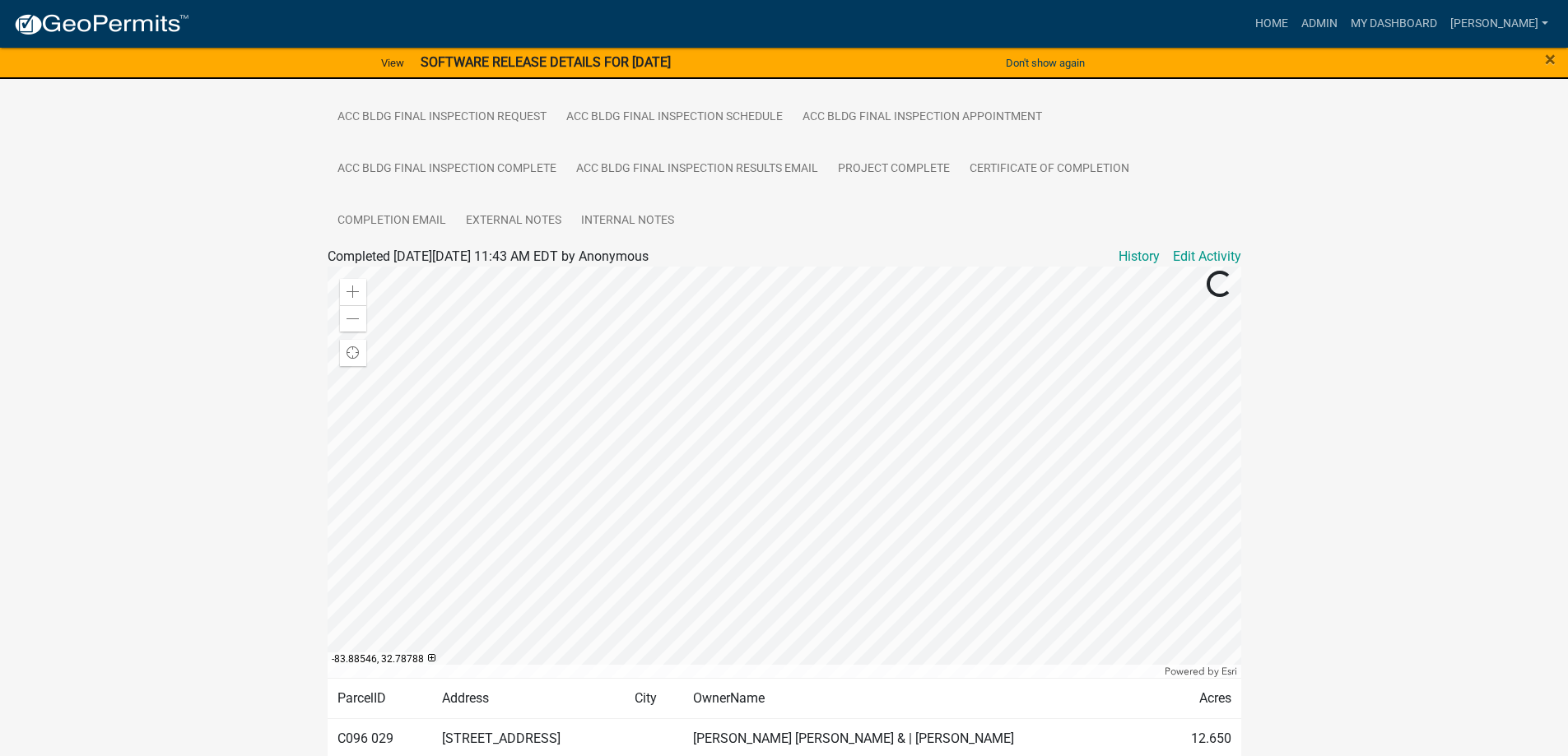
scroll to position [322, 0]
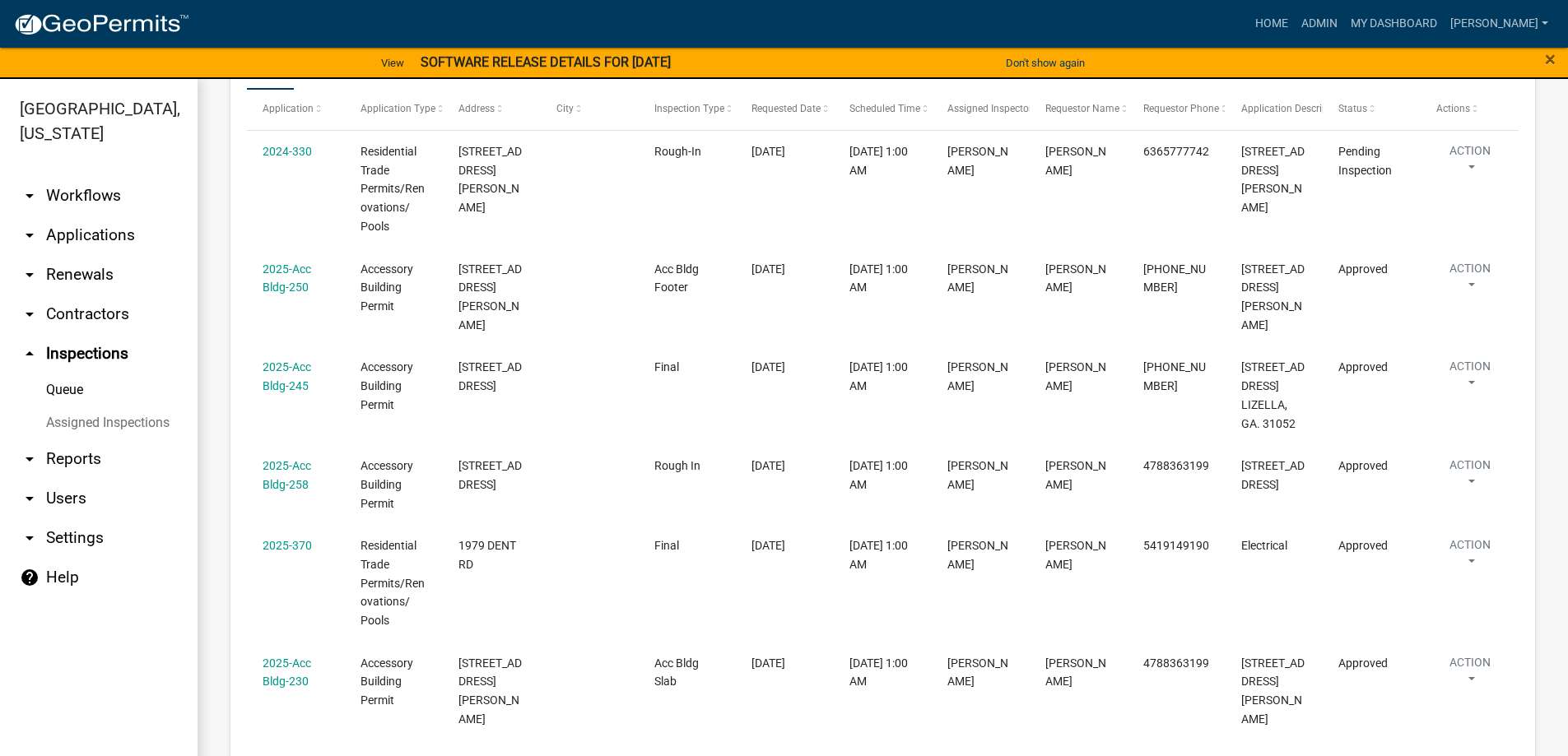
scroll to position [164, 0]
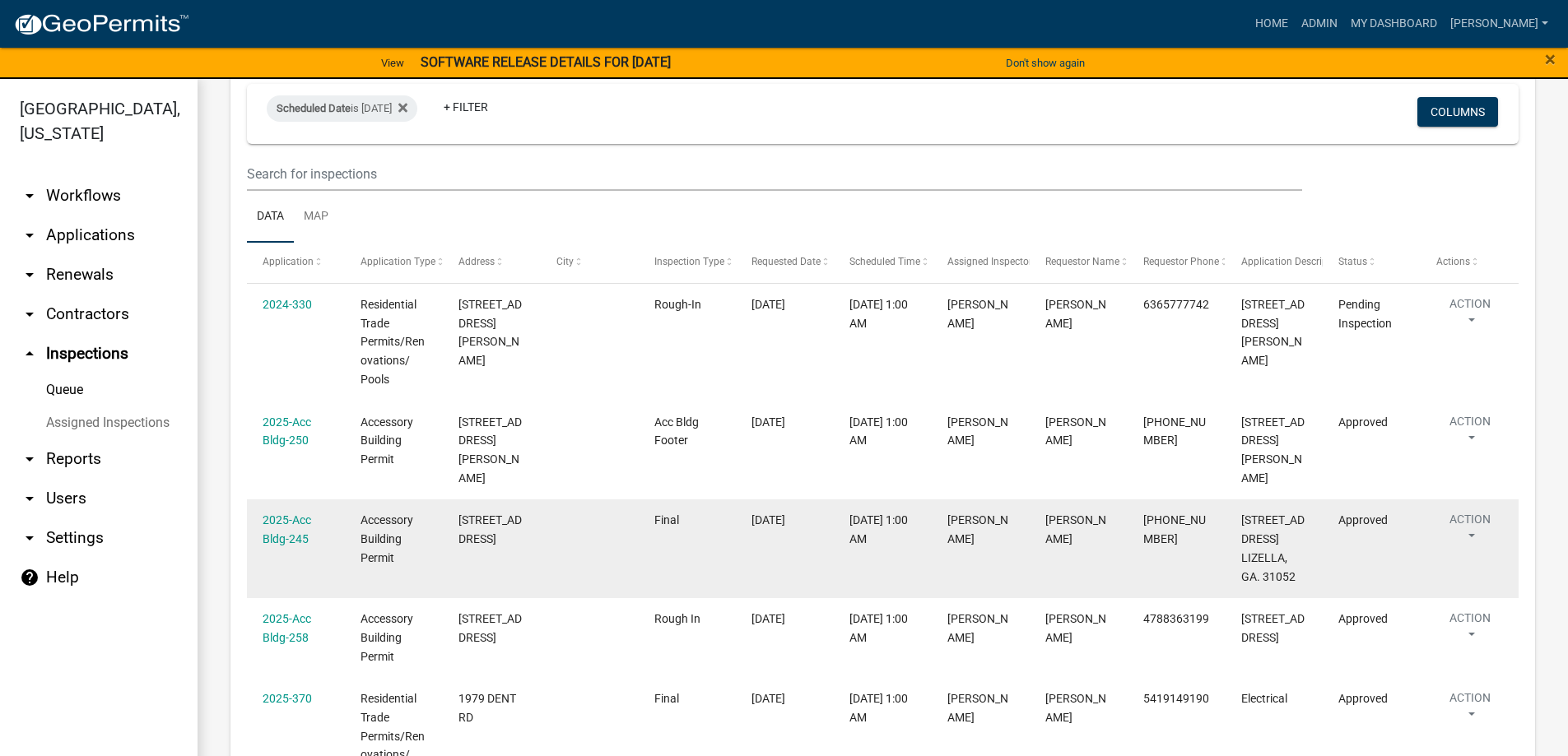
scroll to position [164, 0]
